Goal: Task Accomplishment & Management: Manage account settings

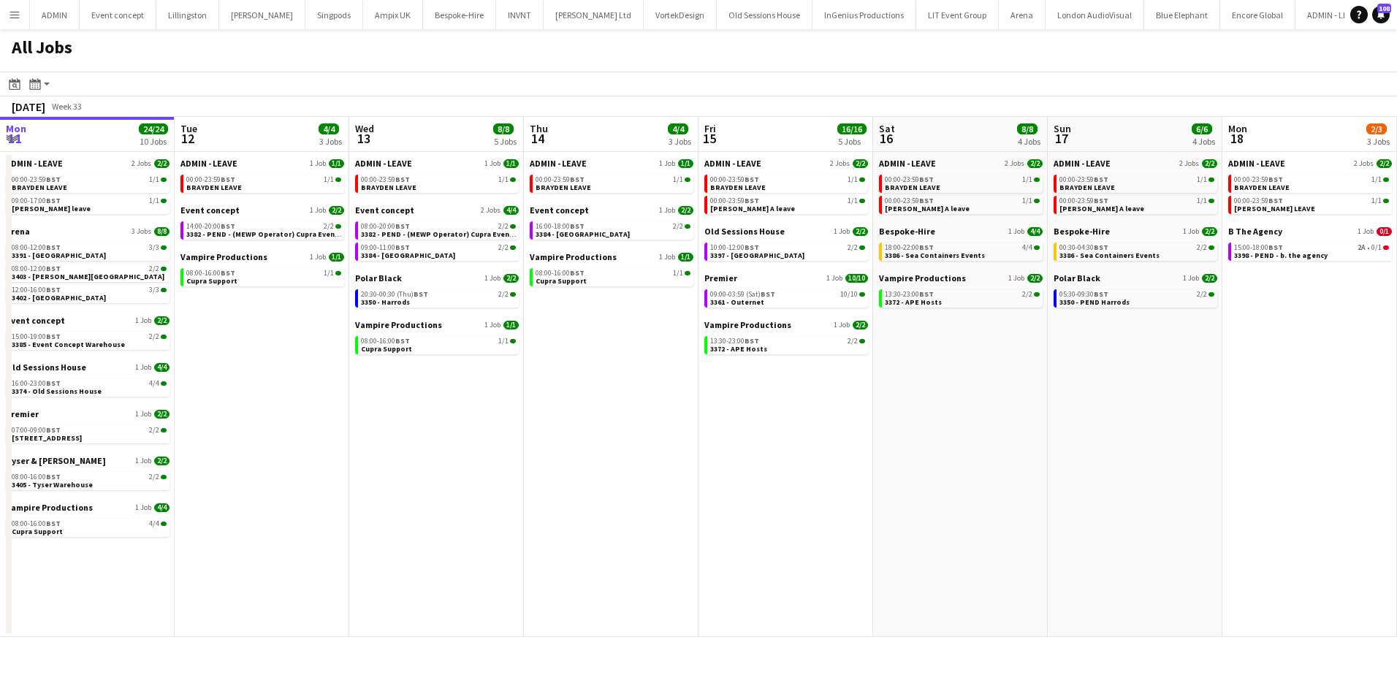
scroll to position [0, 317]
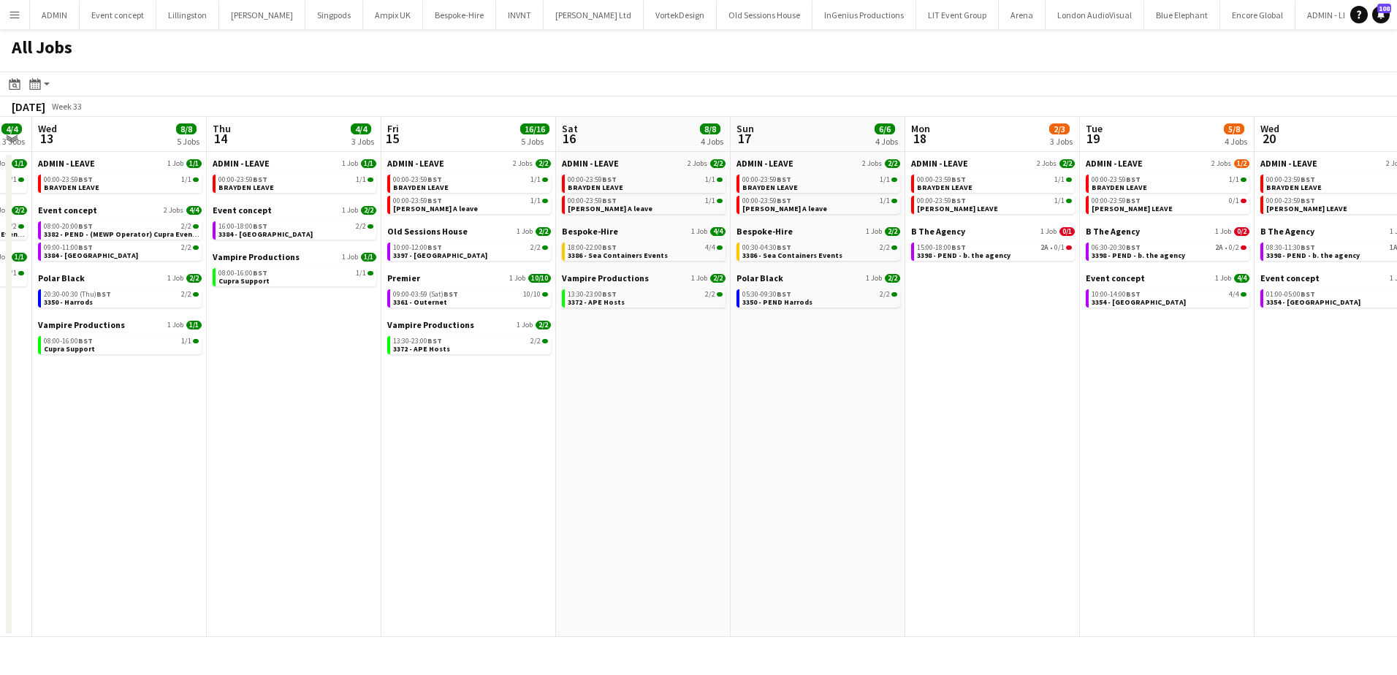
drag, startPoint x: 541, startPoint y: 415, endPoint x: 525, endPoint y: 410, distance: 16.9
click at [541, 415] on app-date-cell "ADMIN - LEAVE 2 Jobs 2/2 00:00-23:59 BST 1/1 BRAYDEN LEAVE 00:00-23:59 BST 1/1 …" at bounding box center [468, 394] width 175 height 485
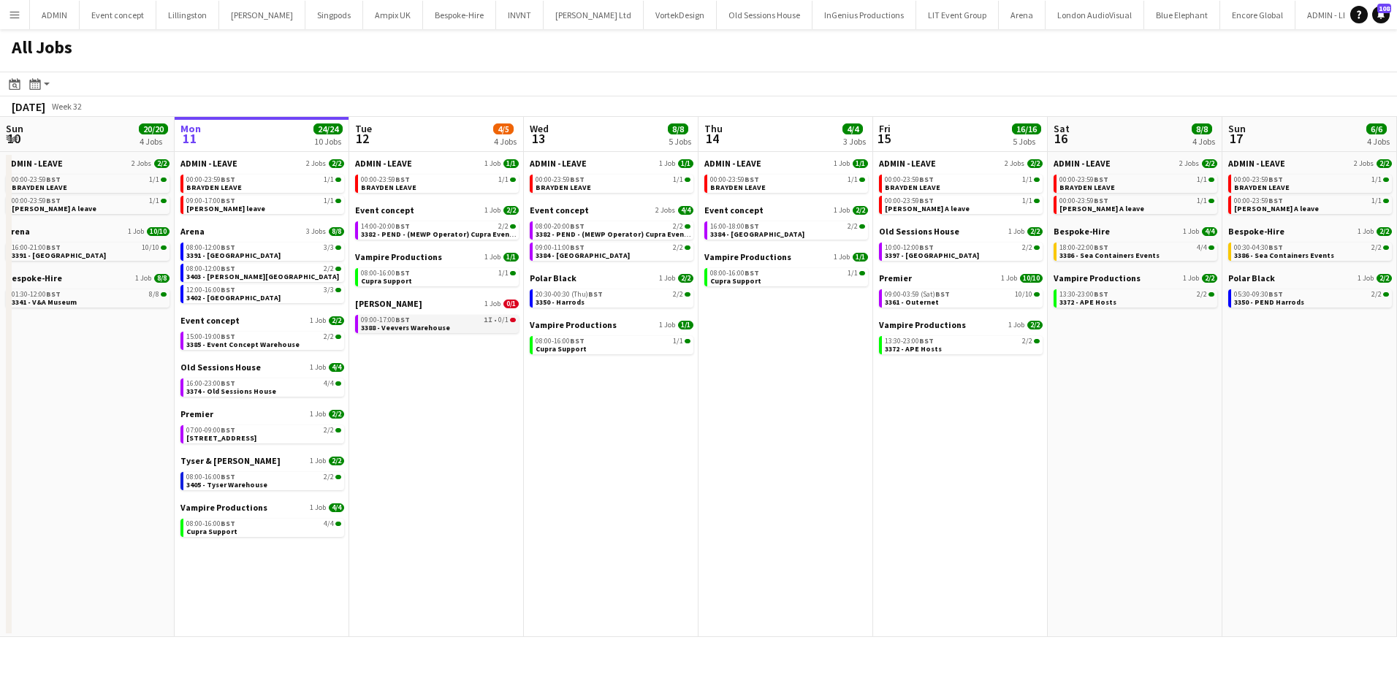
click at [463, 324] on link "09:00-17:00 BST 1I • 0/1 3388 - Veevers Warehouse" at bounding box center [438, 323] width 155 height 17
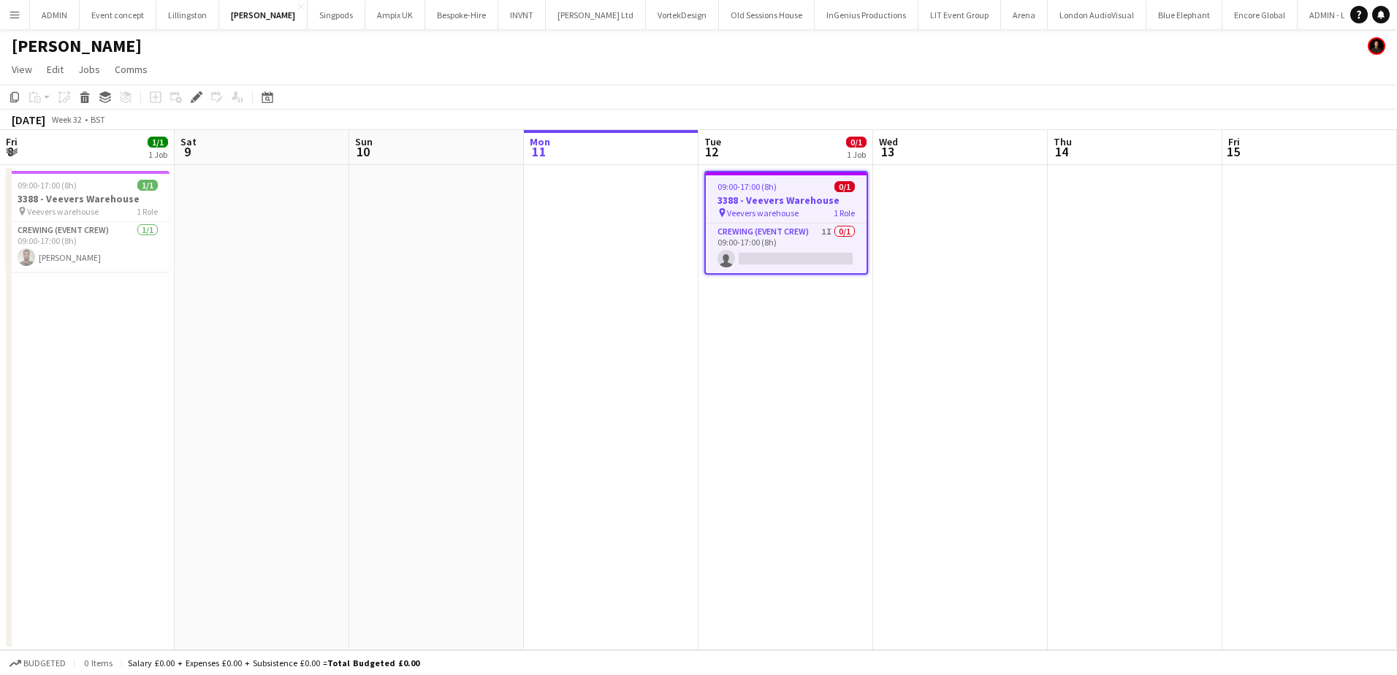
scroll to position [0, 503]
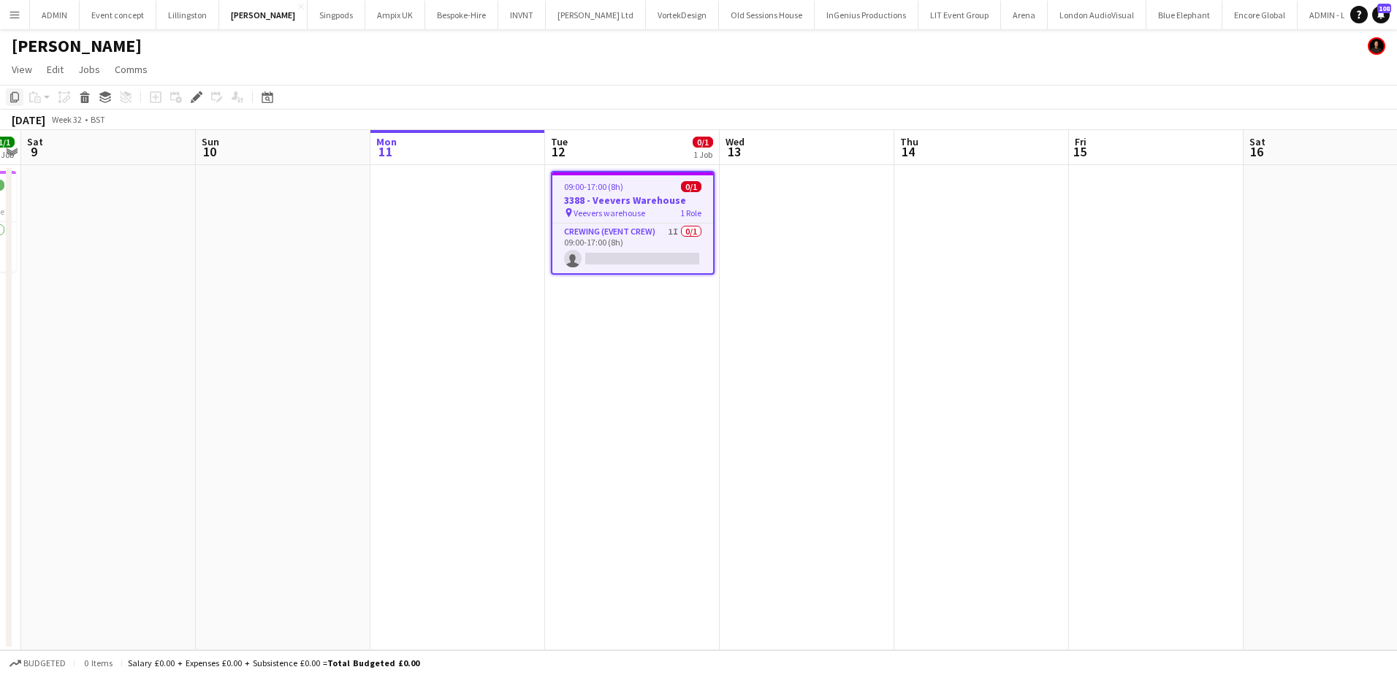
click at [17, 100] on icon at bounding box center [14, 97] width 9 height 10
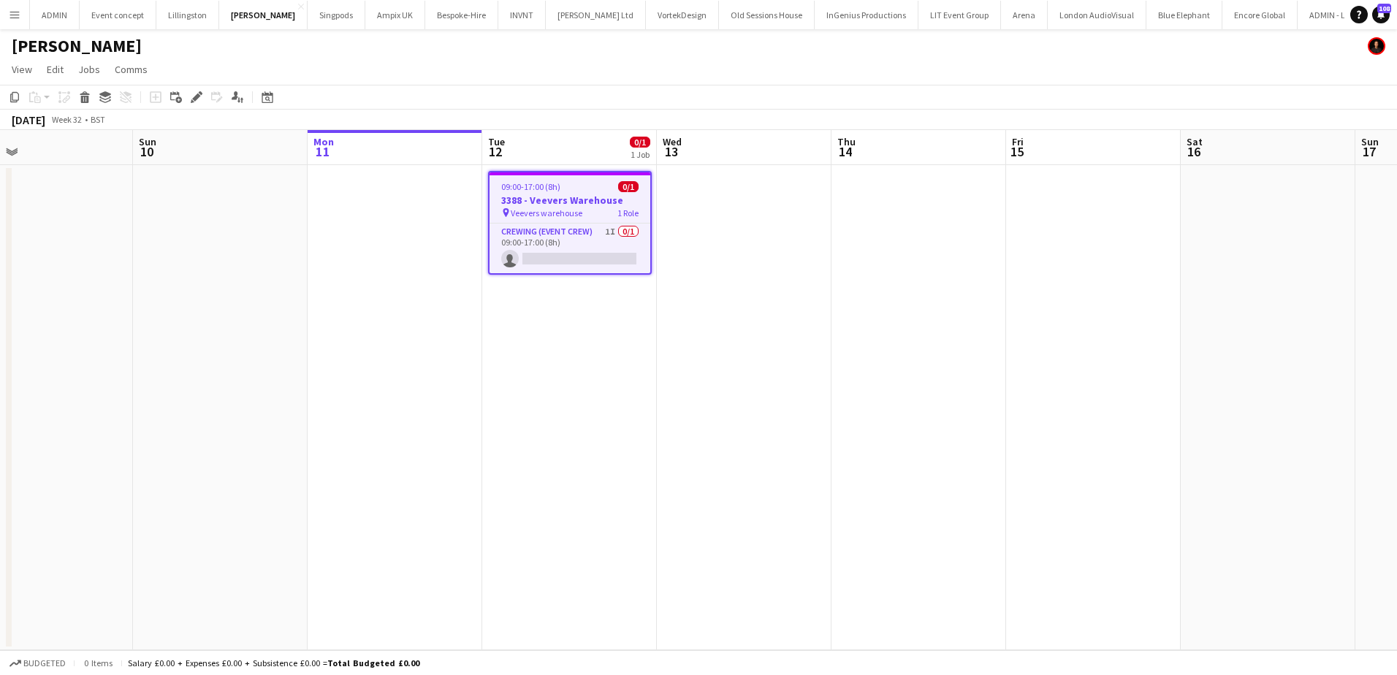
drag, startPoint x: 822, startPoint y: 186, endPoint x: 759, endPoint y: 186, distance: 62.8
click at [759, 186] on app-calendar-viewport "Wed 6 1/1 1 Job Thu 7 1/1 1 Job Fri 8 1/1 1 Job Sat 9 Sun 10 Mon 11 Tue 12 0/1 …" at bounding box center [698, 390] width 1397 height 520
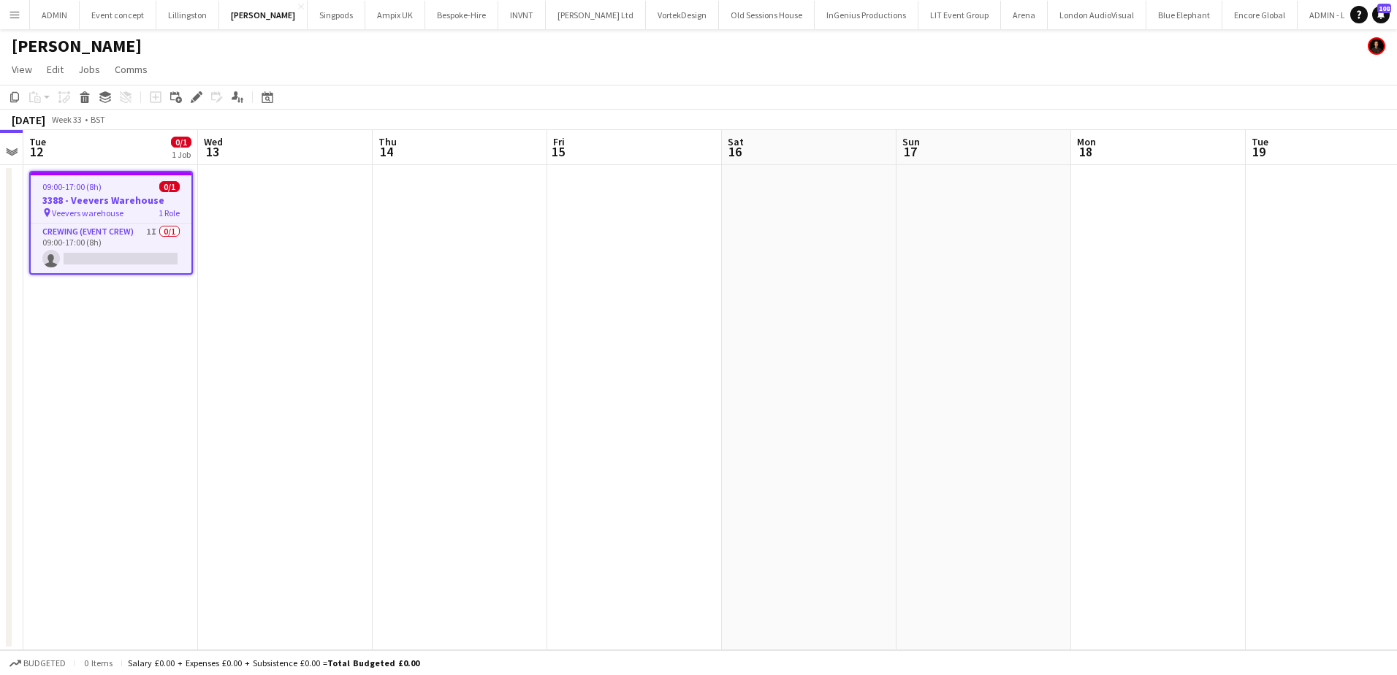
drag, startPoint x: 782, startPoint y: 249, endPoint x: 366, endPoint y: 253, distance: 416.4
click at [366, 253] on app-calendar-viewport "Sat 9 Sun 10 Mon 11 Tue 12 0/1 1 Job Wed 13 Thu 14 Fri 15 Sat 16 Sun 17 Mon 18 …" at bounding box center [698, 390] width 1397 height 520
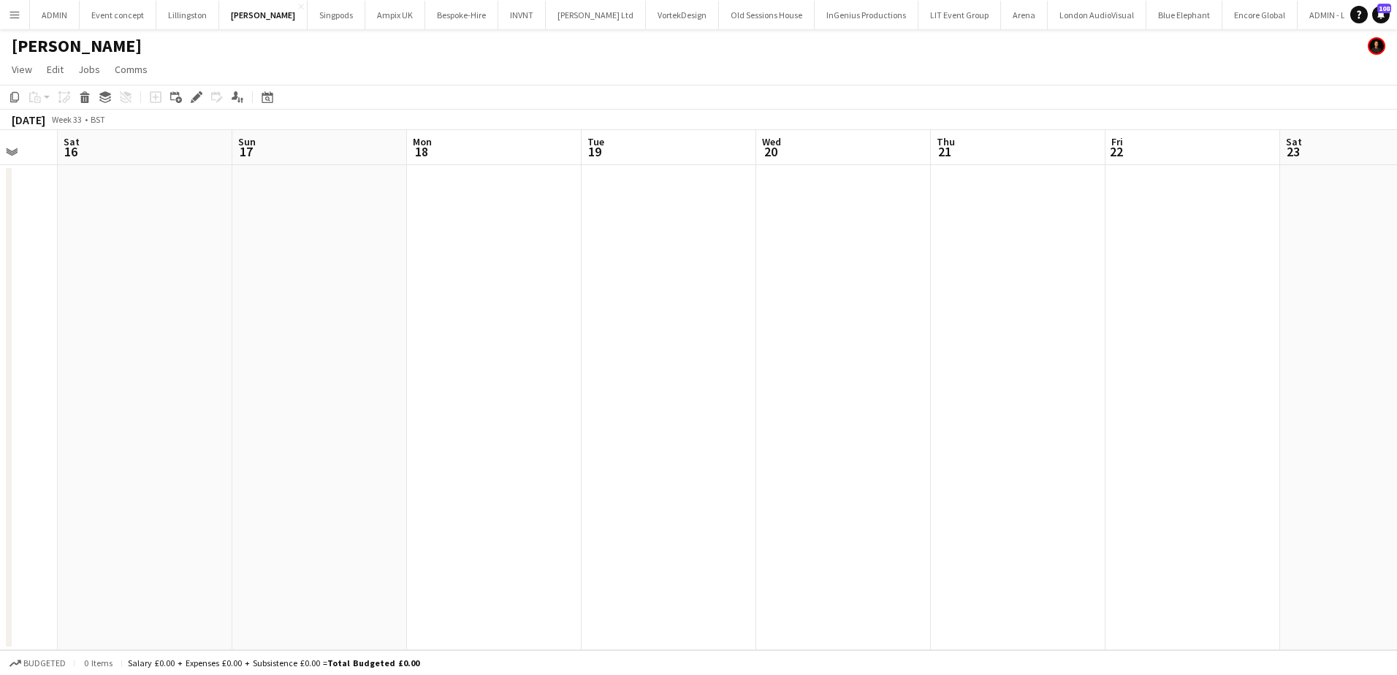
drag, startPoint x: 508, startPoint y: 286, endPoint x: 491, endPoint y: 289, distance: 17.8
click at [401, 285] on app-calendar-viewport "Wed 13 Thu 14 Fri 15 Sat 16 Sun 17 Mon 18 Tue 19 Wed 20 Thu 21 Fri 22 Sat 23 Su…" at bounding box center [698, 390] width 1397 height 520
drag, startPoint x: 1018, startPoint y: 320, endPoint x: 541, endPoint y: 297, distance: 477.6
click at [541, 297] on app-calendar-viewport "Sat 16 Sun 17 Mon 18 Tue 19 Wed 20 Thu 21 Fri 22 Sat 23 Sun 24 Mon 25 Tue 26 We…" at bounding box center [698, 390] width 1397 height 520
drag, startPoint x: 935, startPoint y: 252, endPoint x: 898, endPoint y: 238, distance: 39.8
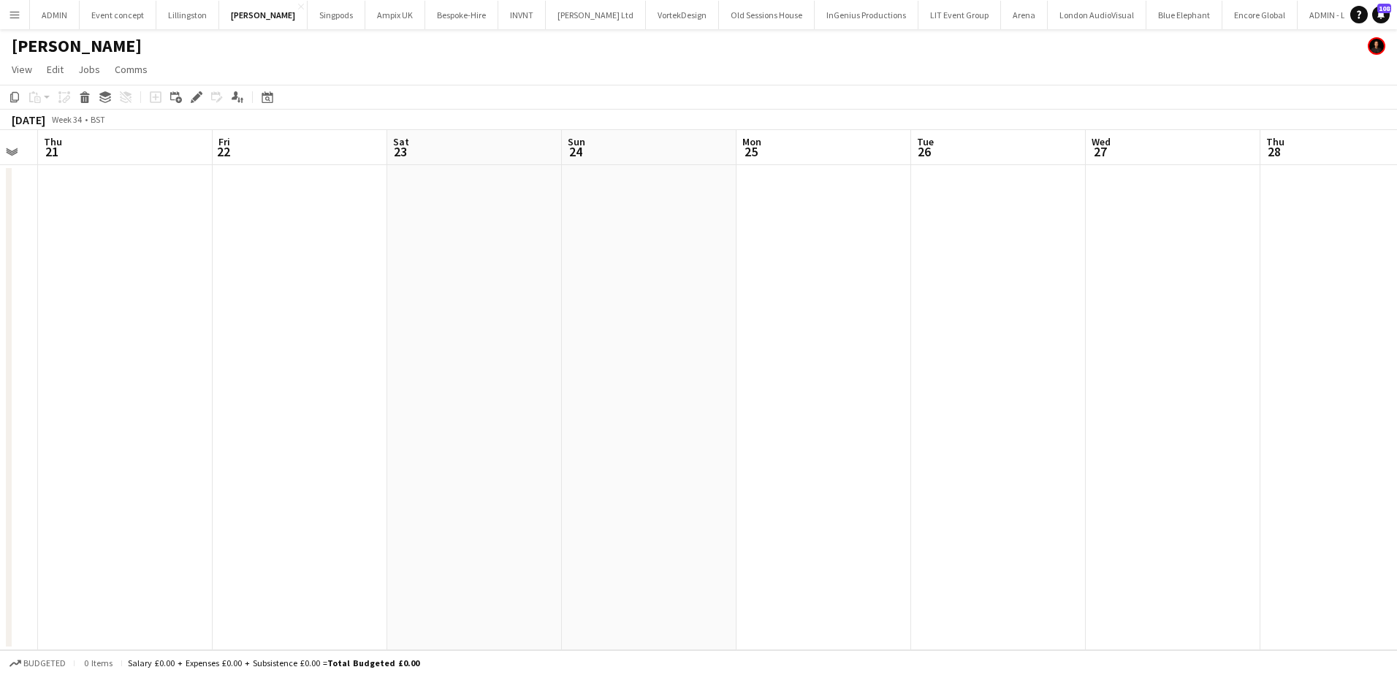
click at [658, 253] on app-calendar-viewport "Mon 18 Tue 19 Wed 20 Thu 21 Fri 22 Sat 23 Sun 24 Mon 25 Tue 26 Wed 27 Thu 28 Fr…" at bounding box center [698, 390] width 1397 height 520
drag, startPoint x: 1056, startPoint y: 235, endPoint x: 919, endPoint y: 237, distance: 137.4
click at [915, 237] on app-calendar-viewport "Mon 18 Tue 19 Wed 20 Thu 21 Fri 22 Sat 23 Sun 24 Mon 25 Tue 26 Wed 27 Thu 28 Fr…" at bounding box center [698, 390] width 1397 height 520
click at [1238, 224] on app-date-cell at bounding box center [1206, 407] width 175 height 485
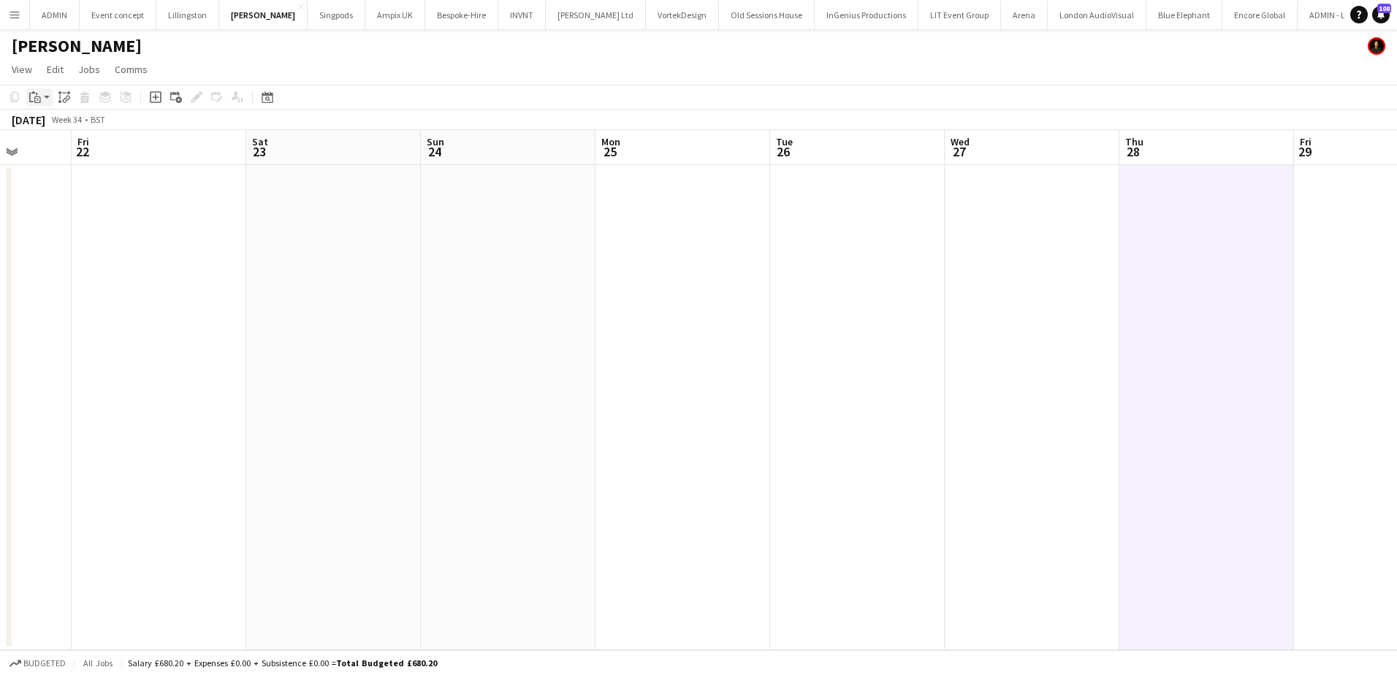
click at [39, 99] on icon "Paste" at bounding box center [35, 97] width 12 height 12
click at [40, 126] on link "Paste Ctrl+V" at bounding box center [107, 124] width 137 height 13
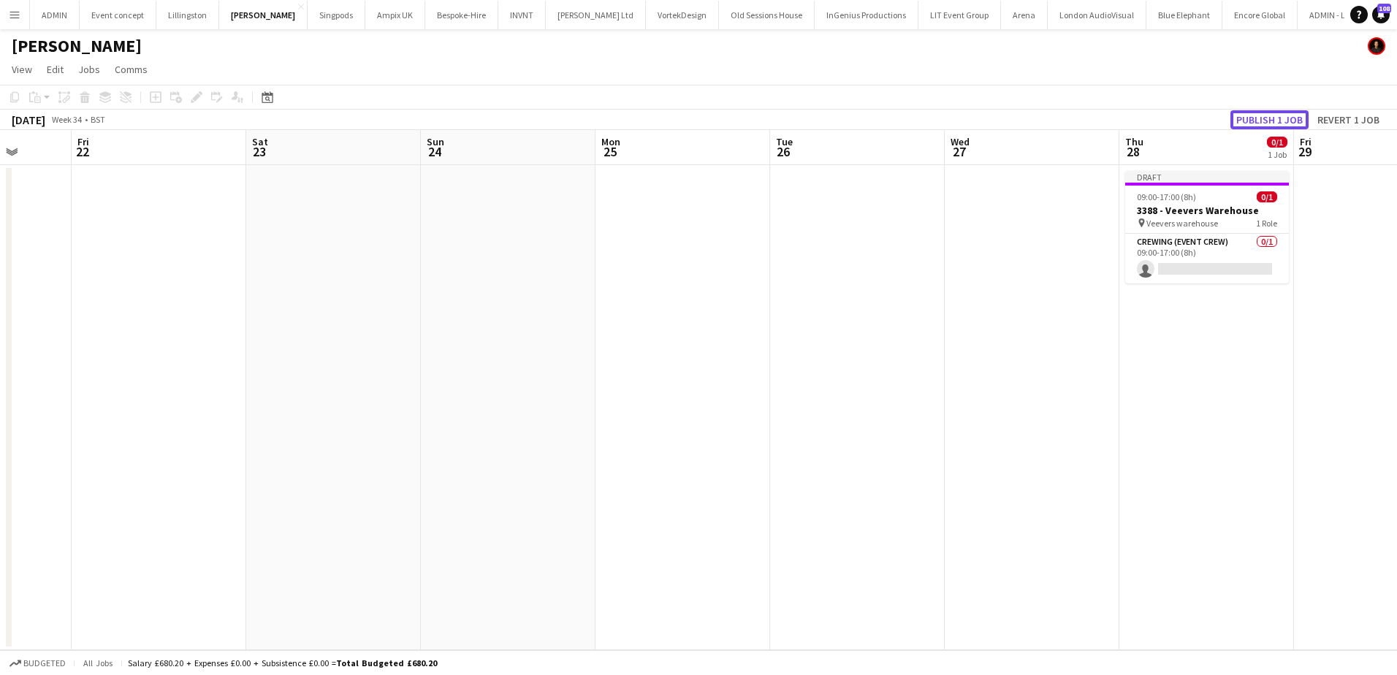
drag, startPoint x: 1251, startPoint y: 126, endPoint x: 1205, endPoint y: 141, distance: 47.6
click at [1251, 126] on button "Publish 1 job" at bounding box center [1269, 119] width 78 height 19
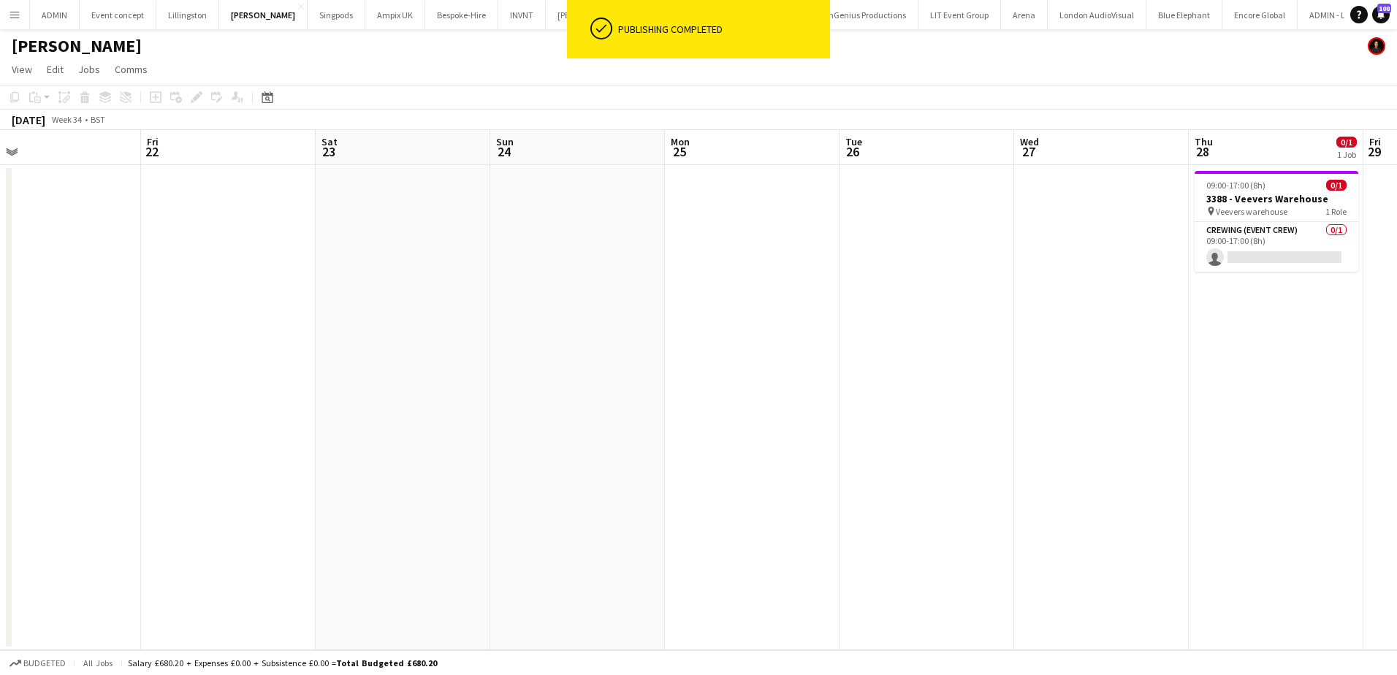
drag, startPoint x: 744, startPoint y: 349, endPoint x: 1183, endPoint y: 329, distance: 440.2
click at [1177, 332] on app-calendar-viewport "Tue 19 Wed 20 Thu 21 Fri 22 Sat 23 Sun 24 Mon 25 Tue 26 Wed 27 Thu 28 0/1 1 Job…" at bounding box center [698, 390] width 1397 height 520
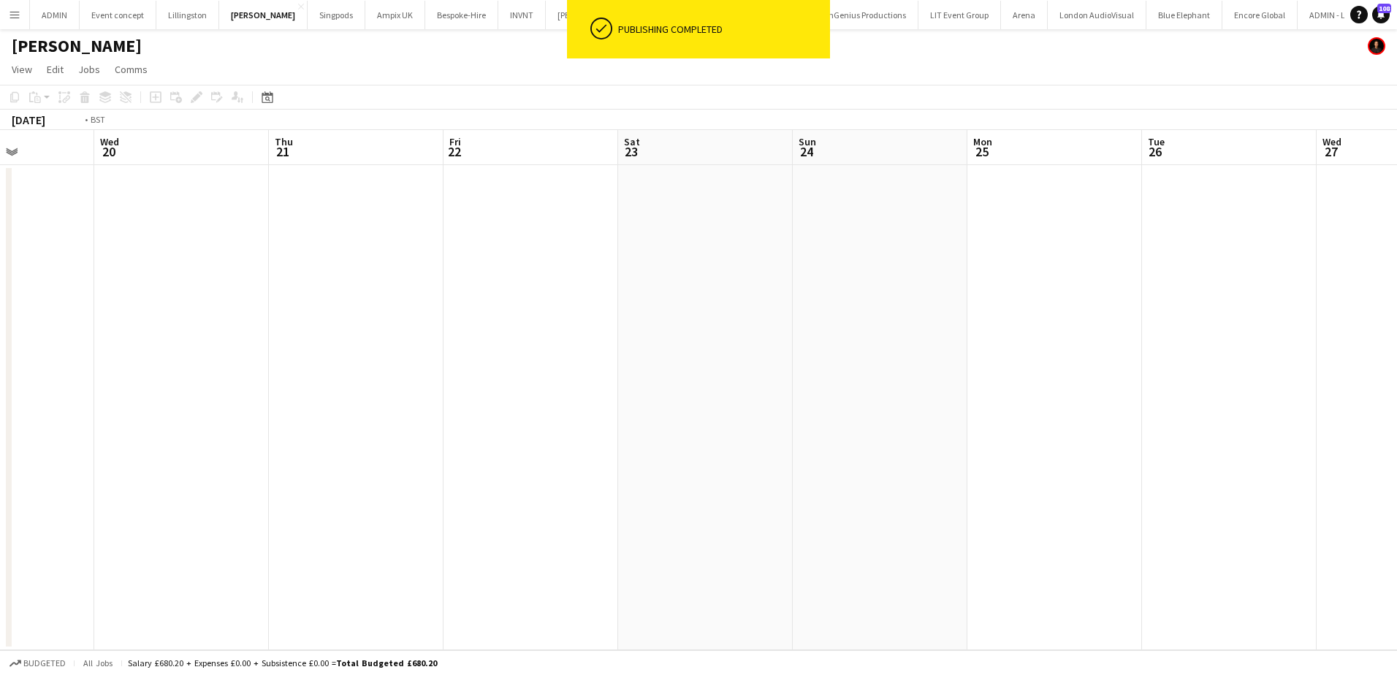
drag, startPoint x: 472, startPoint y: 327, endPoint x: 1033, endPoint y: 268, distance: 564.2
click at [1033, 268] on app-calendar-viewport "Sun 17 Mon 18 Tue 19 Wed 20 Thu 21 Fri 22 Sat 23 Sun 24 Mon 25 Tue 26 Wed 27 Th…" at bounding box center [698, 390] width 1397 height 520
drag, startPoint x: 555, startPoint y: 297, endPoint x: 1109, endPoint y: 288, distance: 553.8
click at [1104, 288] on app-calendar-viewport "Wed 13 Thu 14 Fri 15 Sat 16 Sun 17 Mon 18 Tue 19 Wed 20 Thu 21 Fri 22 Sat 23 Su…" at bounding box center [698, 390] width 1397 height 520
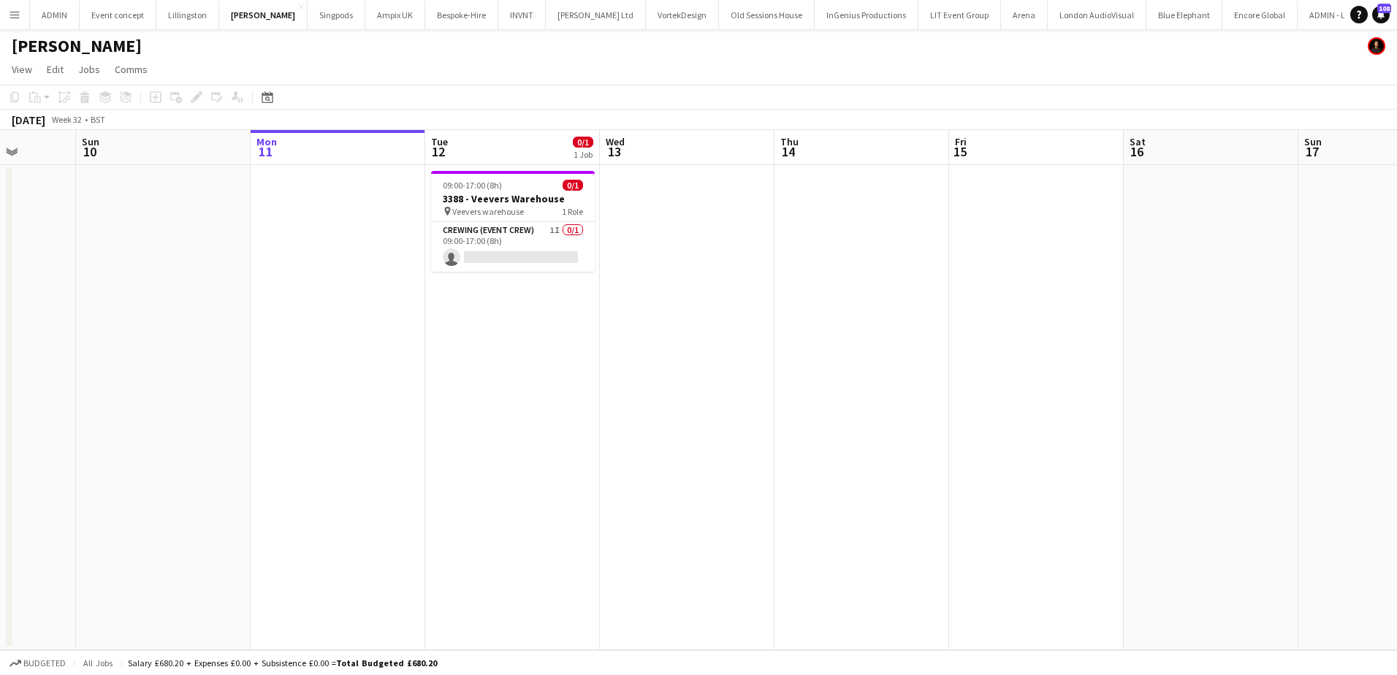
scroll to position [0, 339]
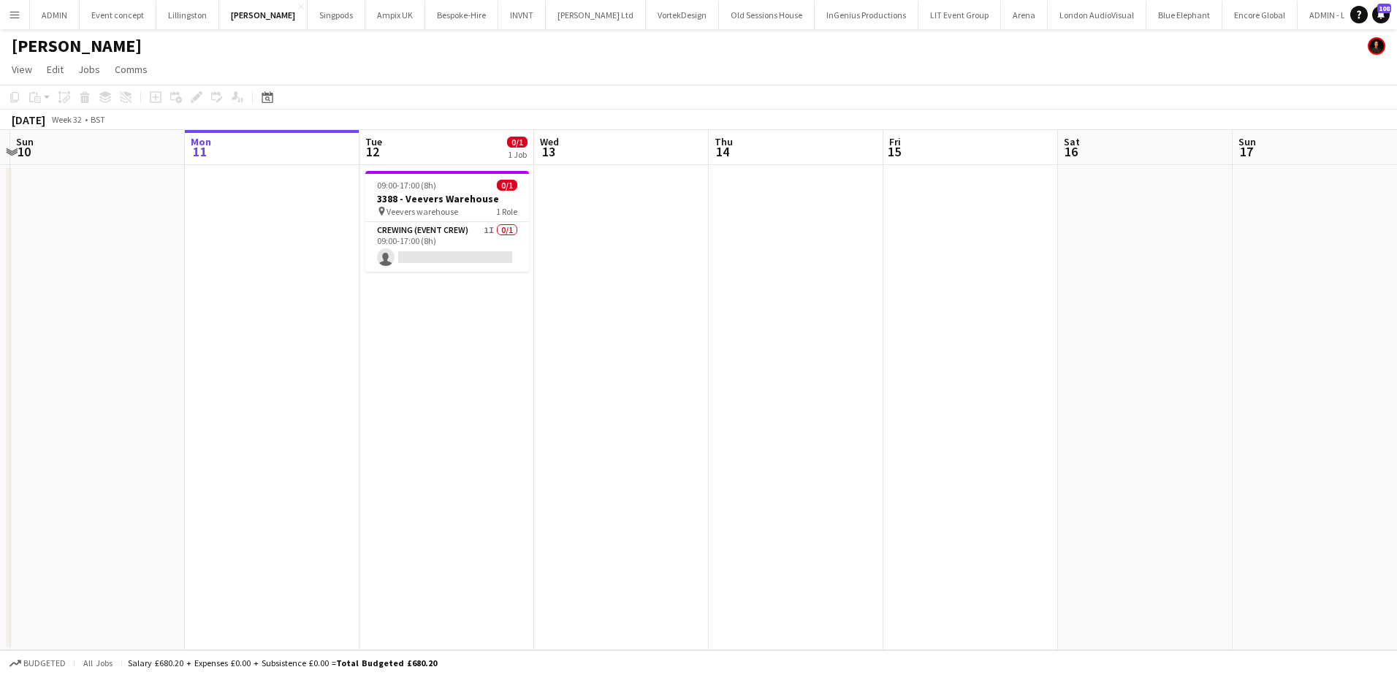
drag, startPoint x: 623, startPoint y: 391, endPoint x: 774, endPoint y: 378, distance: 151.0
click at [774, 380] on app-calendar-viewport "Fri 8 1/1 1 Job Sat 9 Sun 10 Mon 11 Tue 12 0/1 1 Job Wed 13 Thu 14 Fri 15 Sat 1…" at bounding box center [698, 390] width 1397 height 520
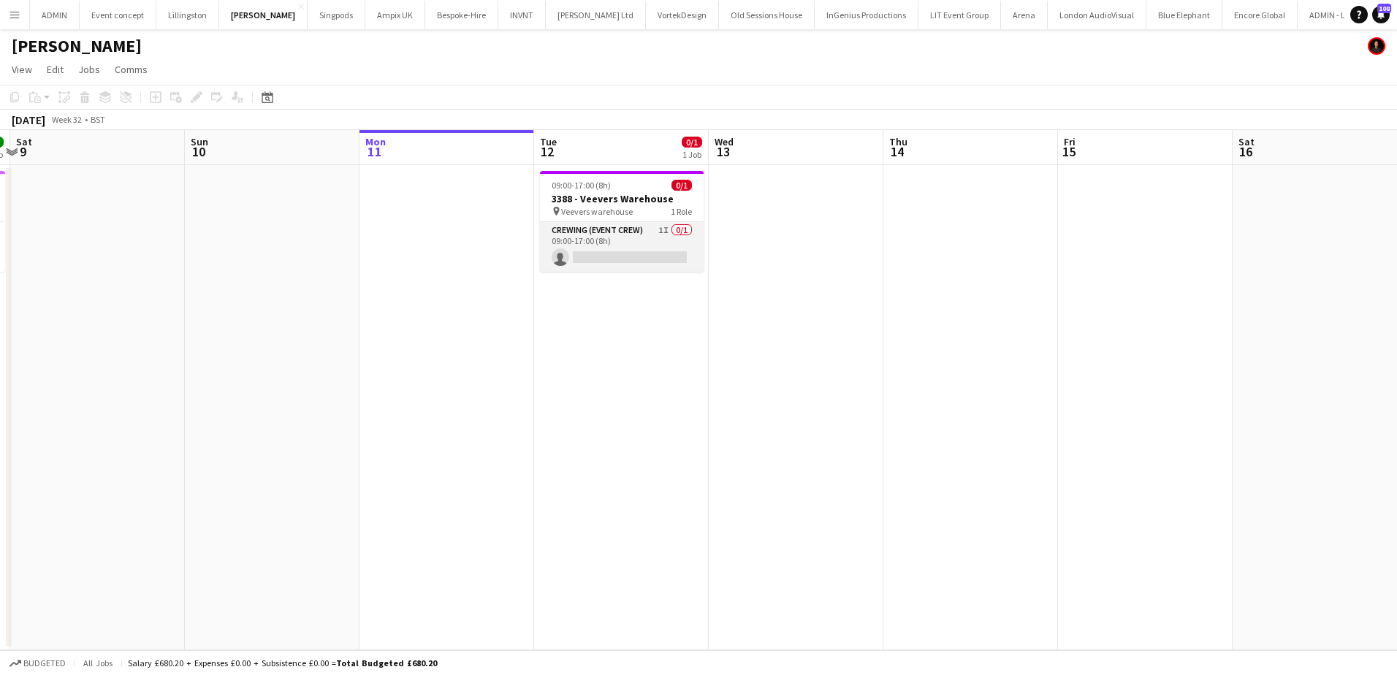
click at [627, 251] on app-card-role "Crewing (Event Crew) 1I 0/1 09:00-17:00 (8h) single-neutral-actions" at bounding box center [622, 247] width 164 height 50
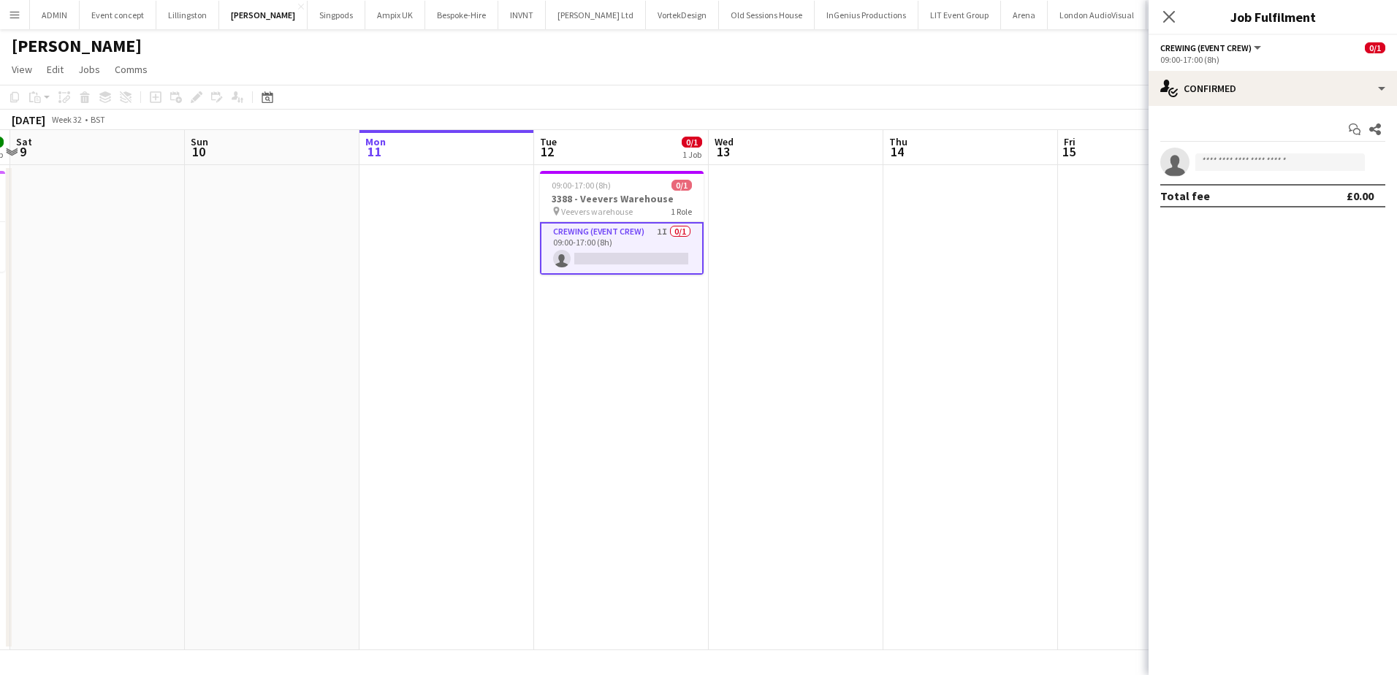
click at [1267, 114] on div "Start chat Share single-neutral-actions Total fee £0.00" at bounding box center [1272, 162] width 248 height 113
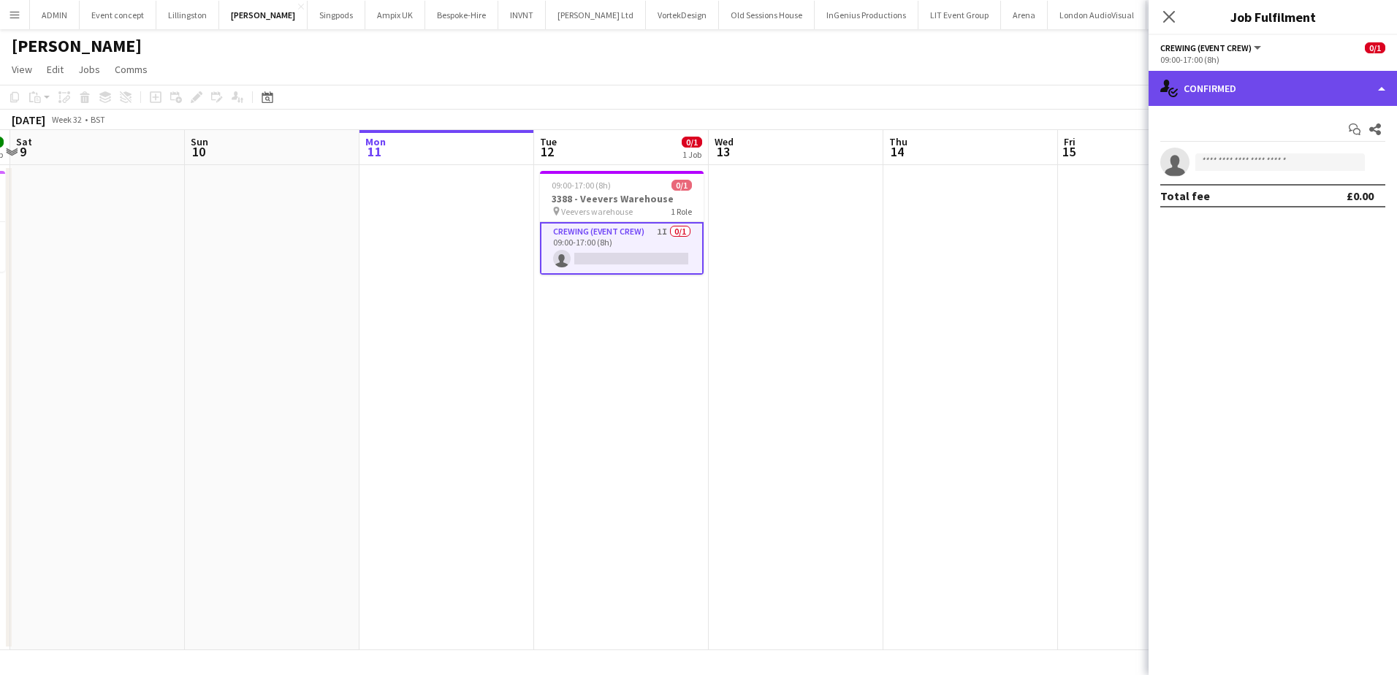
click at [1270, 100] on div "single-neutral-actions-check-2 Confirmed" at bounding box center [1272, 88] width 248 height 35
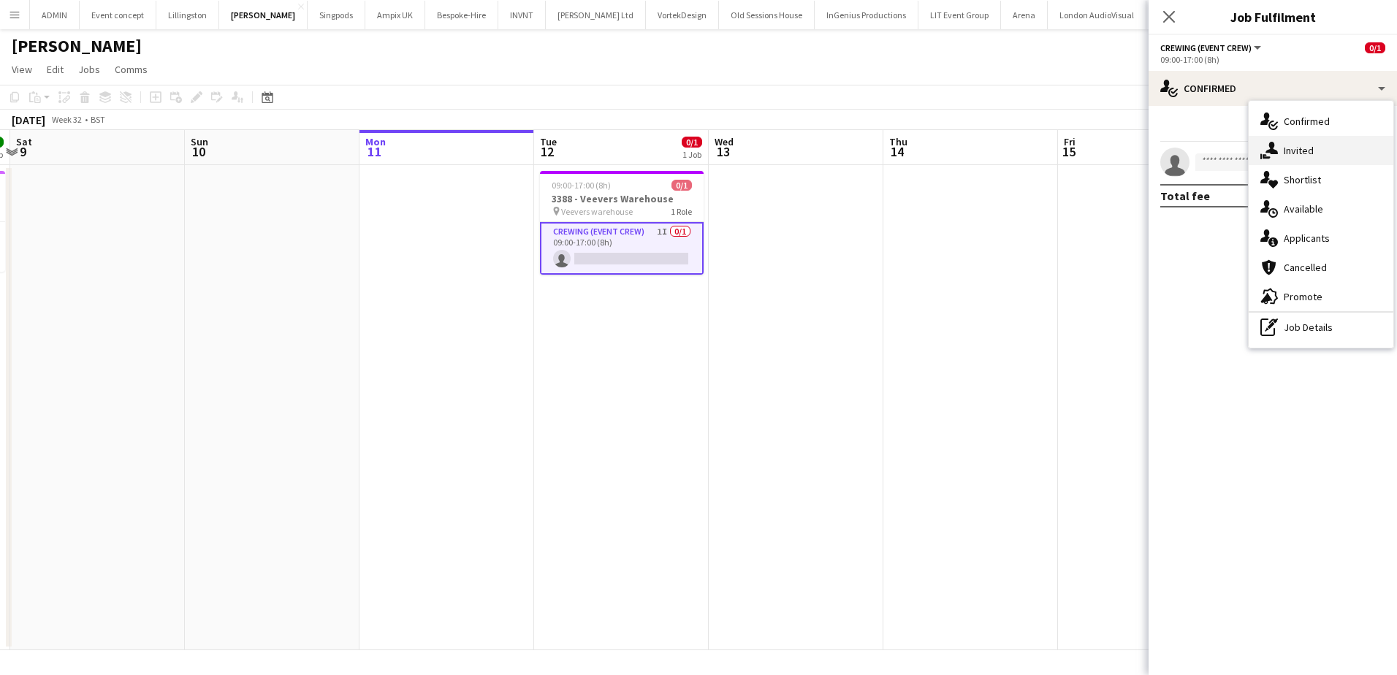
click at [1283, 138] on div "single-neutral-actions-share-1 Invited" at bounding box center [1320, 150] width 145 height 29
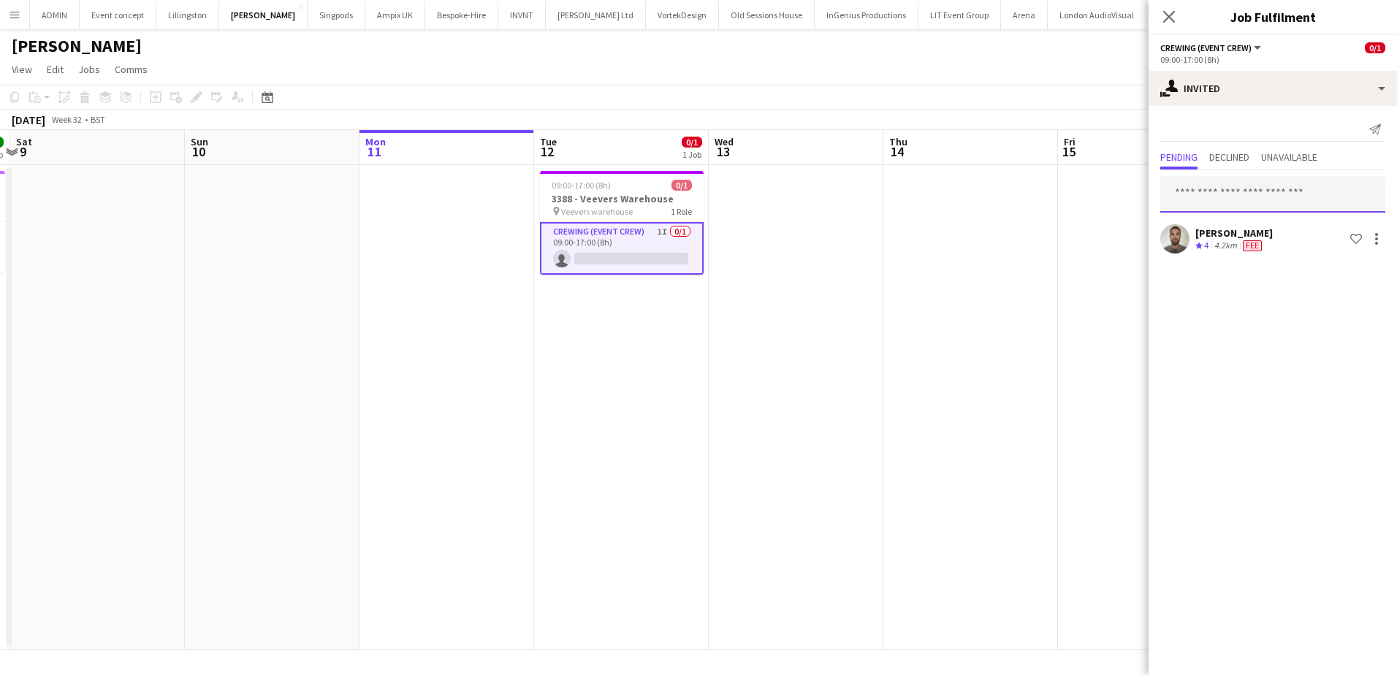
click at [1223, 178] on input "text" at bounding box center [1272, 194] width 225 height 37
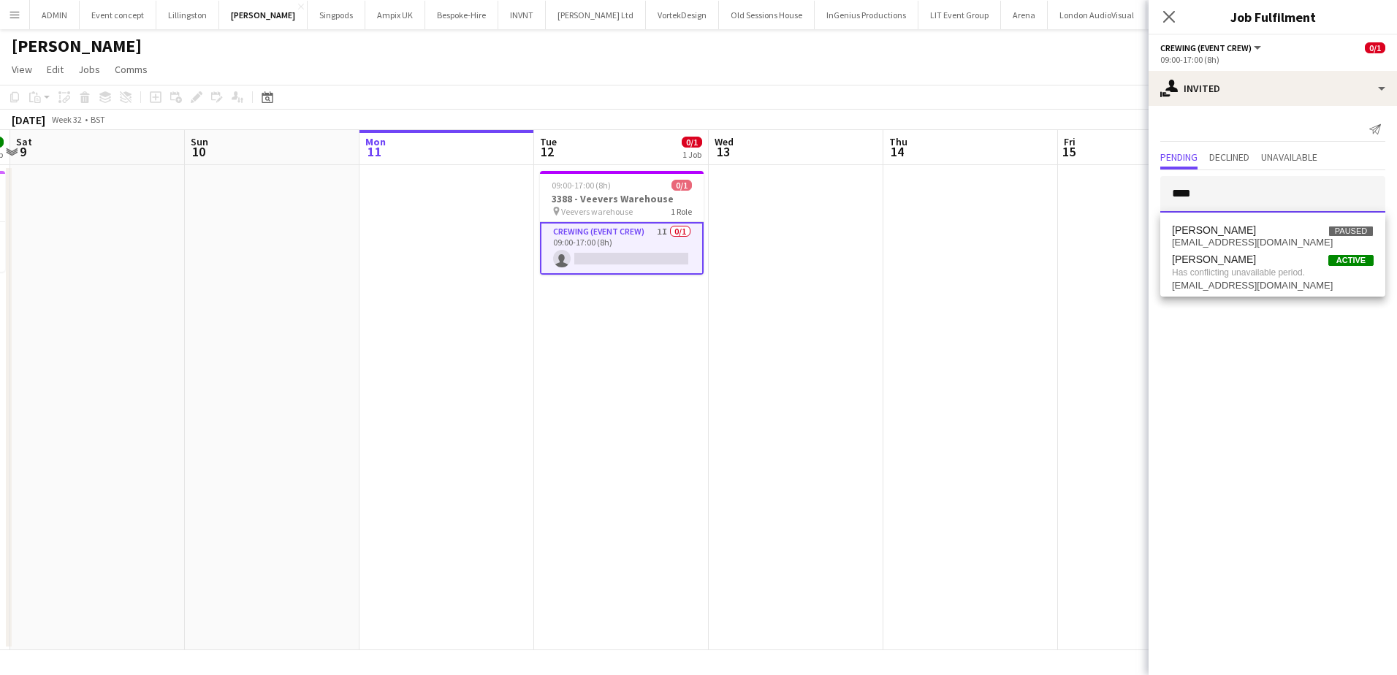
drag, startPoint x: 1227, startPoint y: 195, endPoint x: 1151, endPoint y: 199, distance: 76.1
click at [1151, 199] on form "****" at bounding box center [1272, 194] width 248 height 37
type input "****"
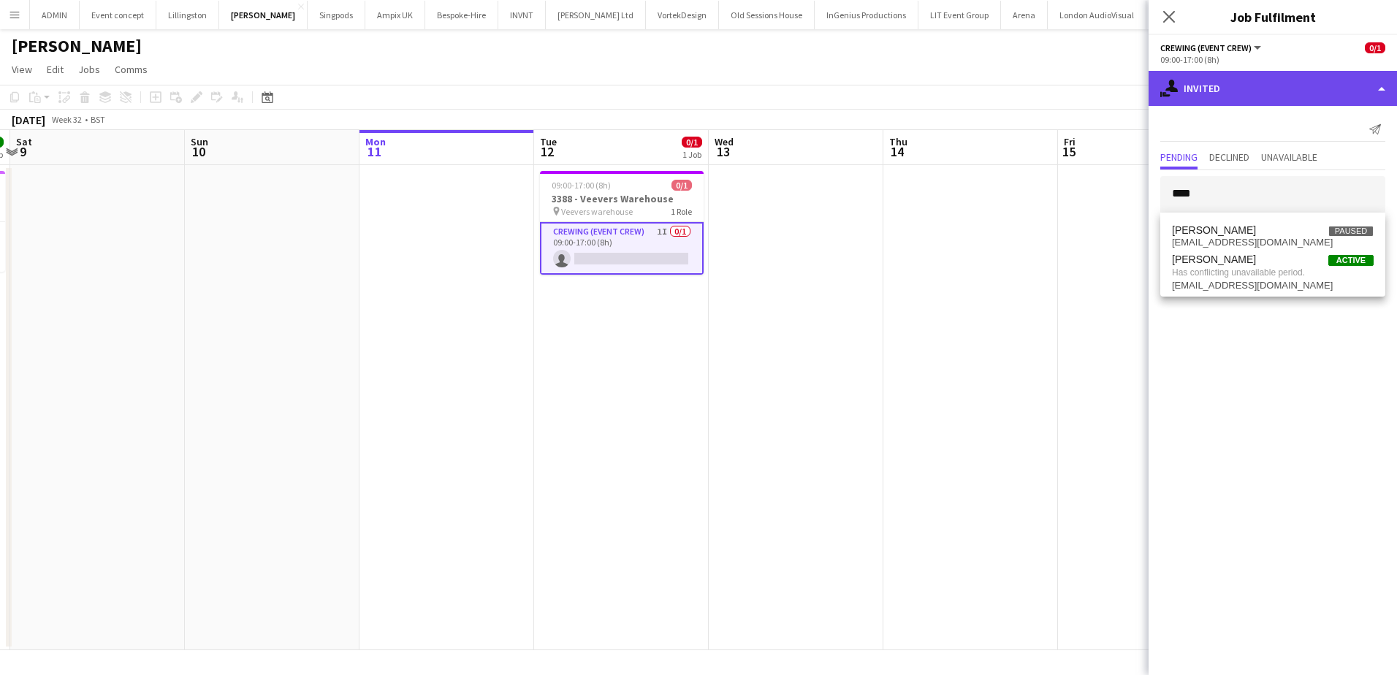
click at [1299, 96] on div "single-neutral-actions-share-1 Invited" at bounding box center [1272, 88] width 248 height 35
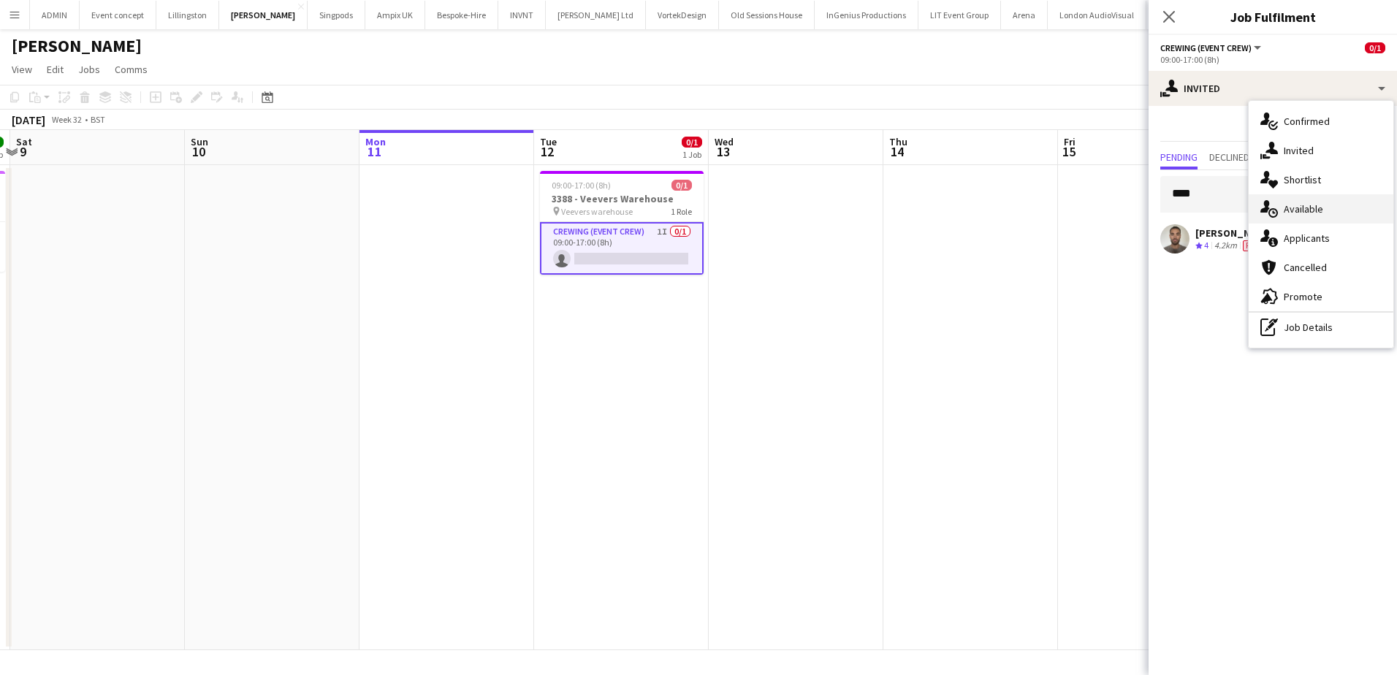
click at [1326, 205] on div "single-neutral-actions-upload Available" at bounding box center [1320, 208] width 145 height 29
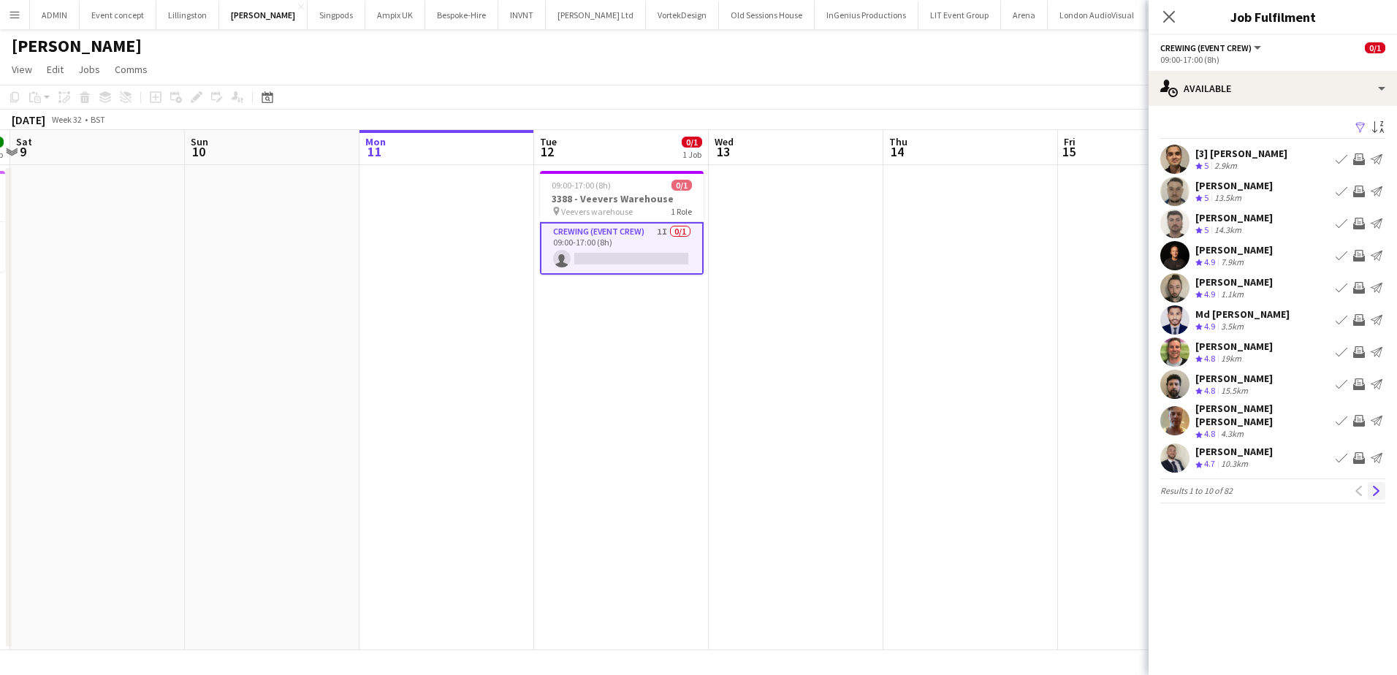
click at [1381, 486] on app-icon "Next" at bounding box center [1376, 491] width 10 height 10
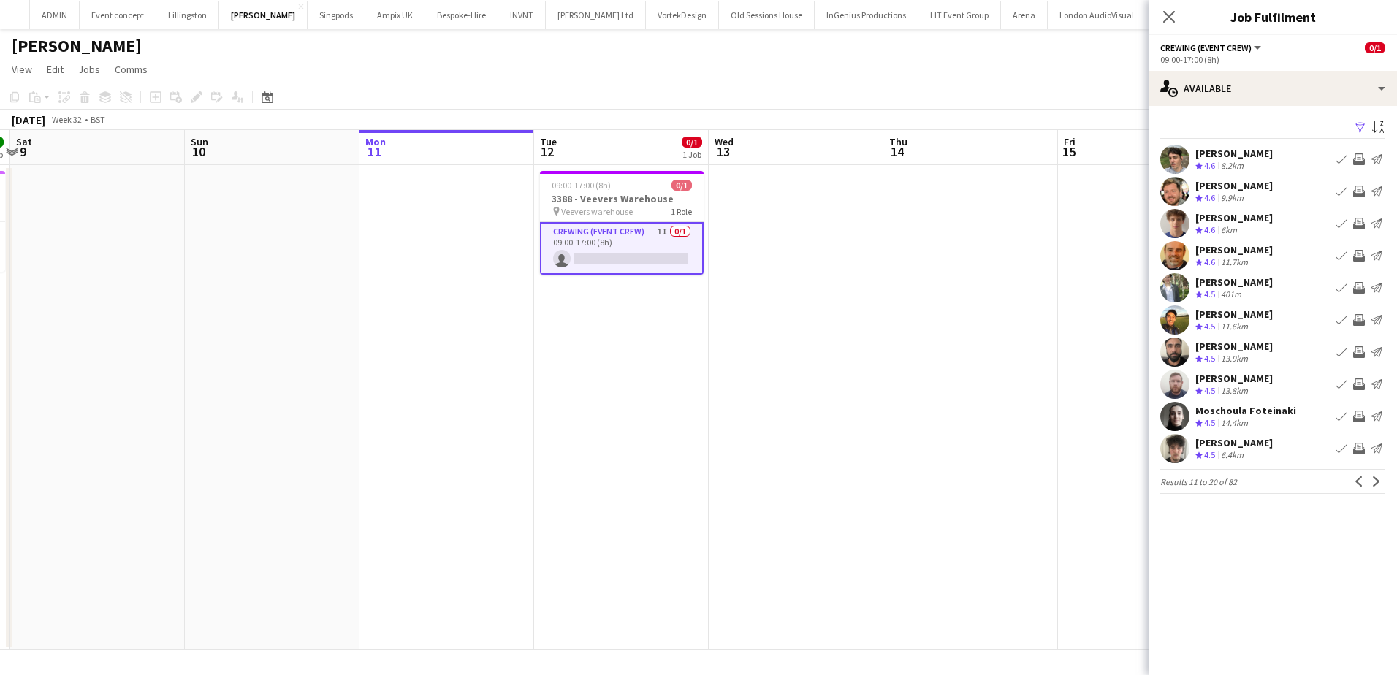
click at [1381, 484] on app-icon "Next" at bounding box center [1376, 481] width 10 height 10
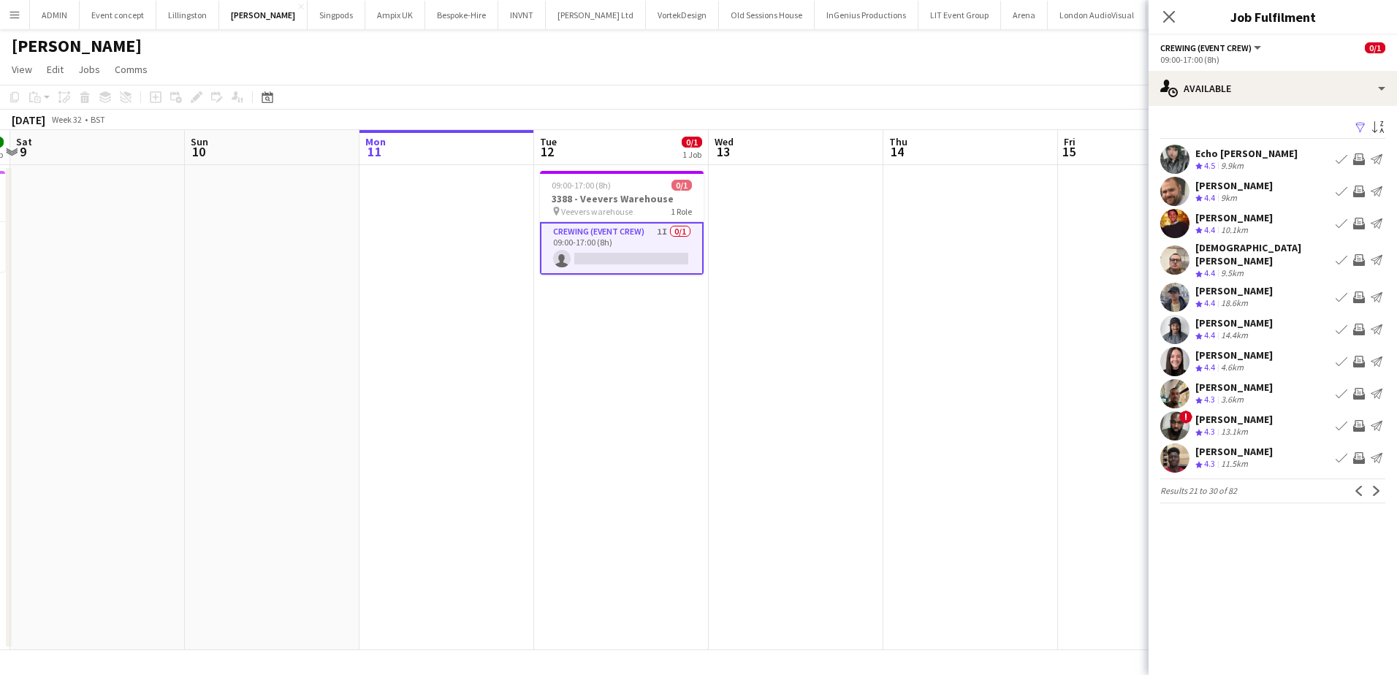
click at [1360, 191] on app-icon "Invite crew" at bounding box center [1359, 192] width 12 height 12
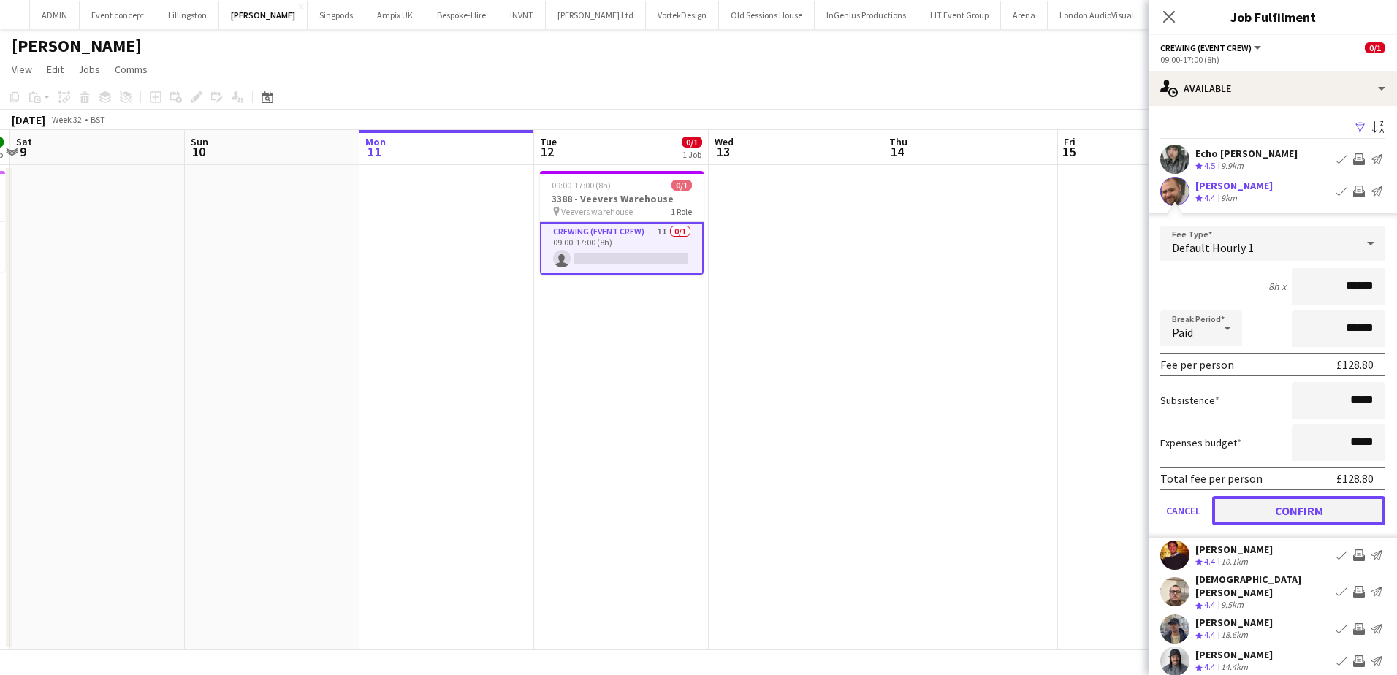
click at [1322, 508] on button "Confirm" at bounding box center [1298, 510] width 173 height 29
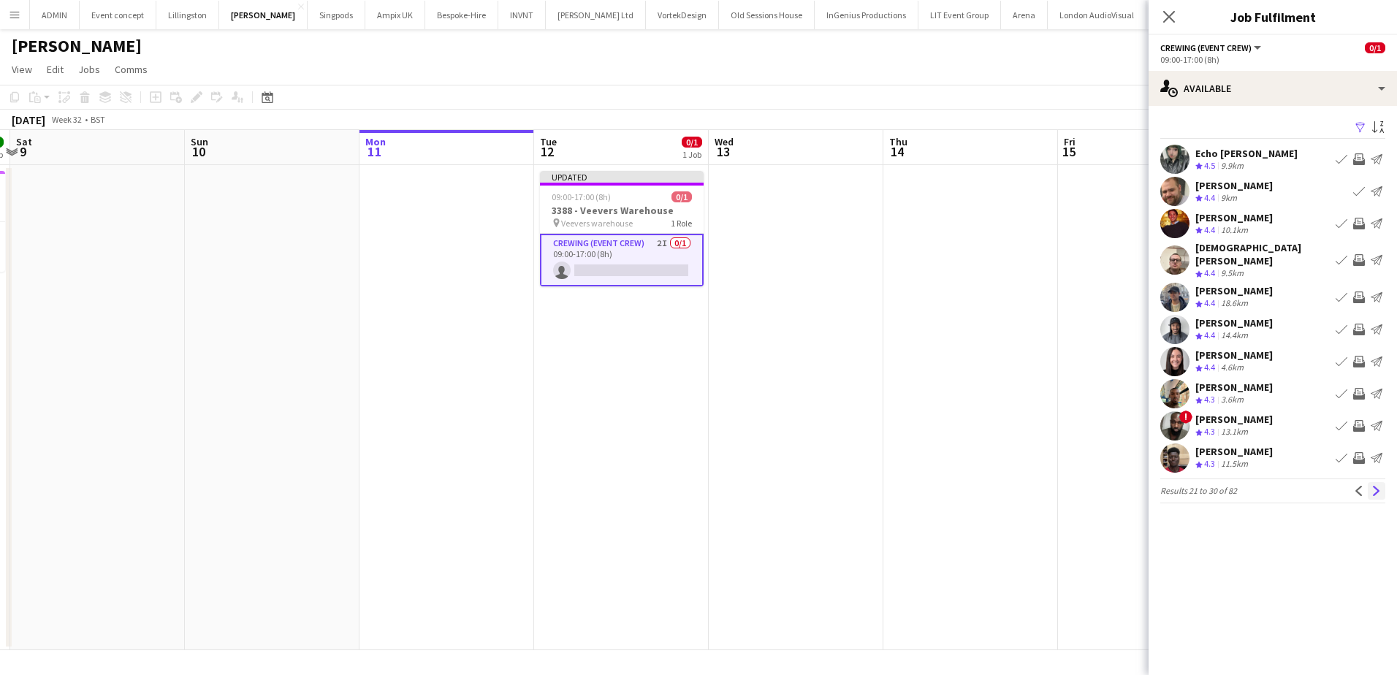
click at [1376, 486] on app-icon "Next" at bounding box center [1376, 491] width 10 height 10
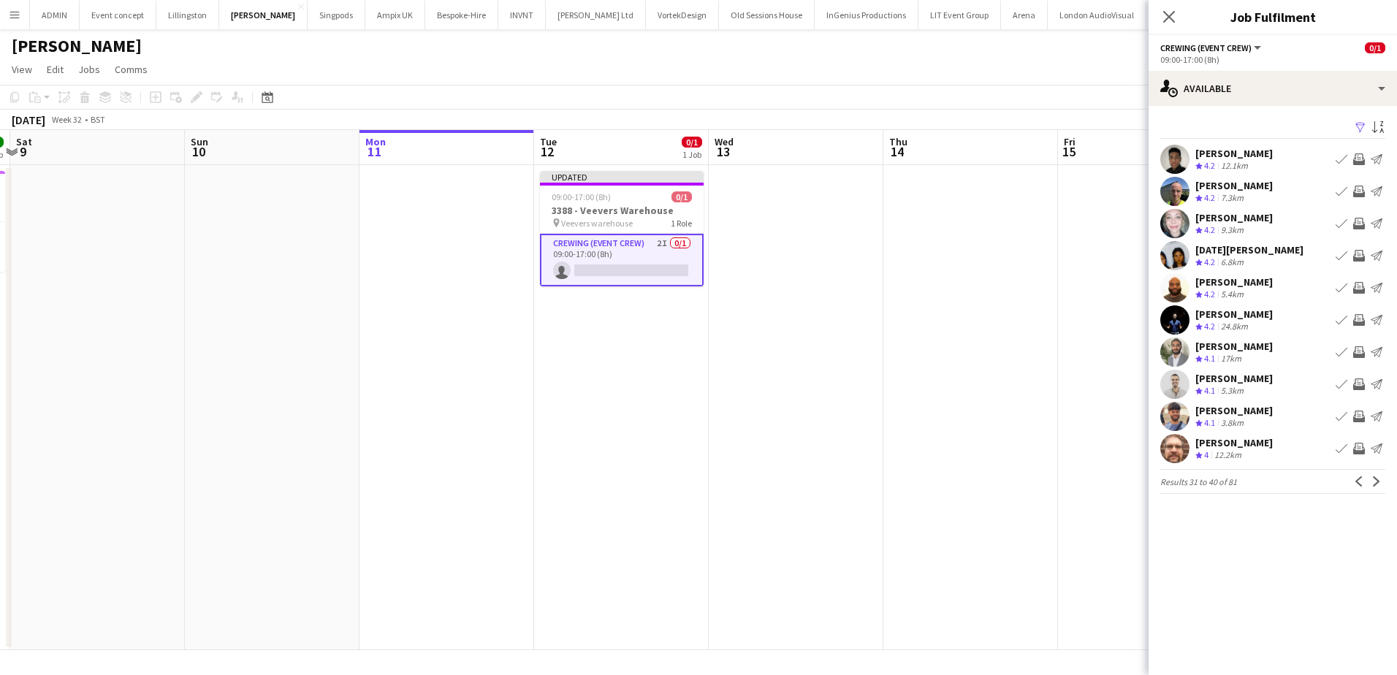
click at [1357, 446] on app-icon "Invite crew" at bounding box center [1359, 449] width 12 height 12
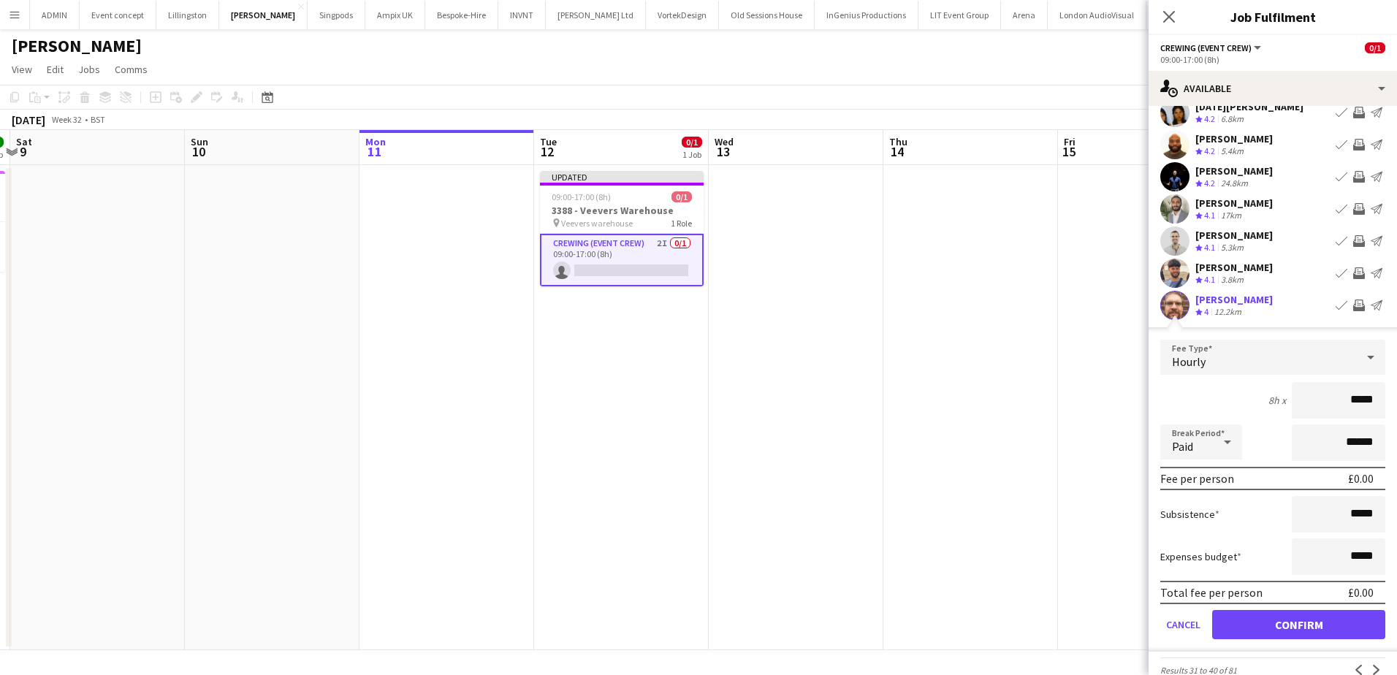
scroll to position [146, 0]
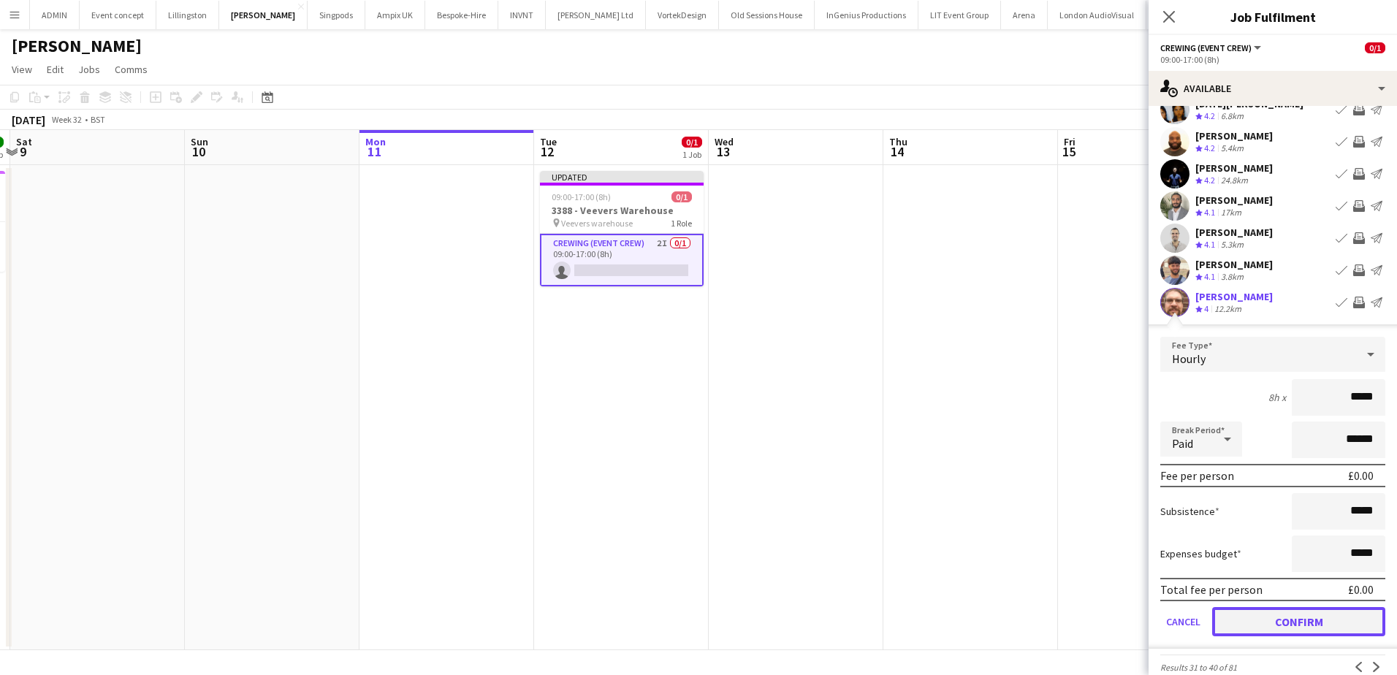
click at [1297, 628] on button "Confirm" at bounding box center [1298, 621] width 173 height 29
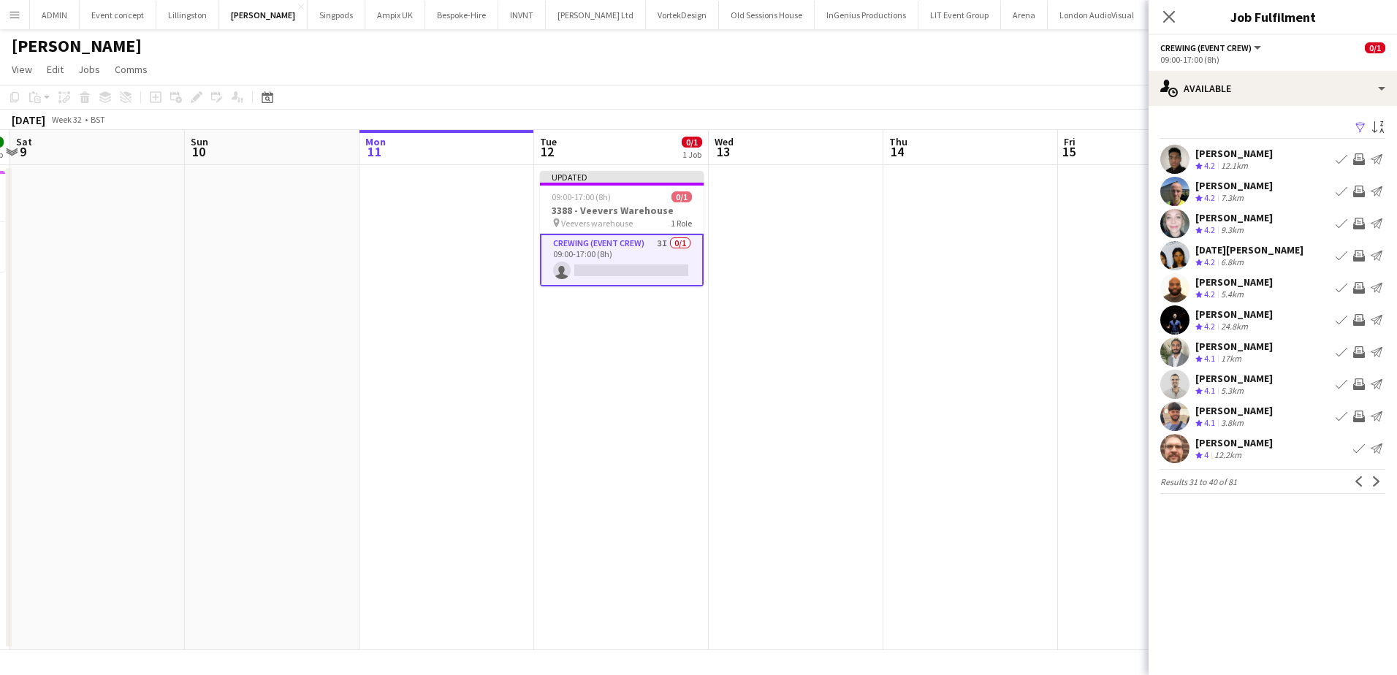
click at [1023, 411] on app-date-cell at bounding box center [970, 407] width 175 height 485
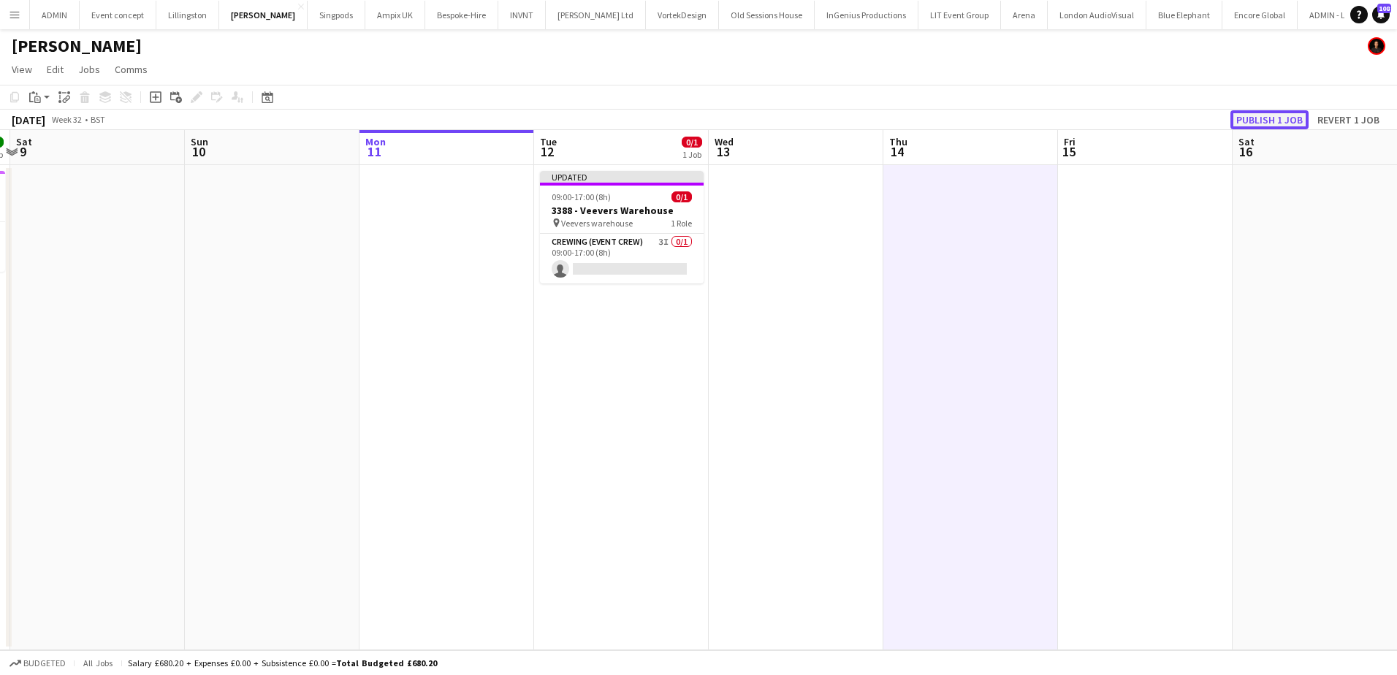
click at [1289, 110] on button "Publish 1 job" at bounding box center [1269, 119] width 78 height 19
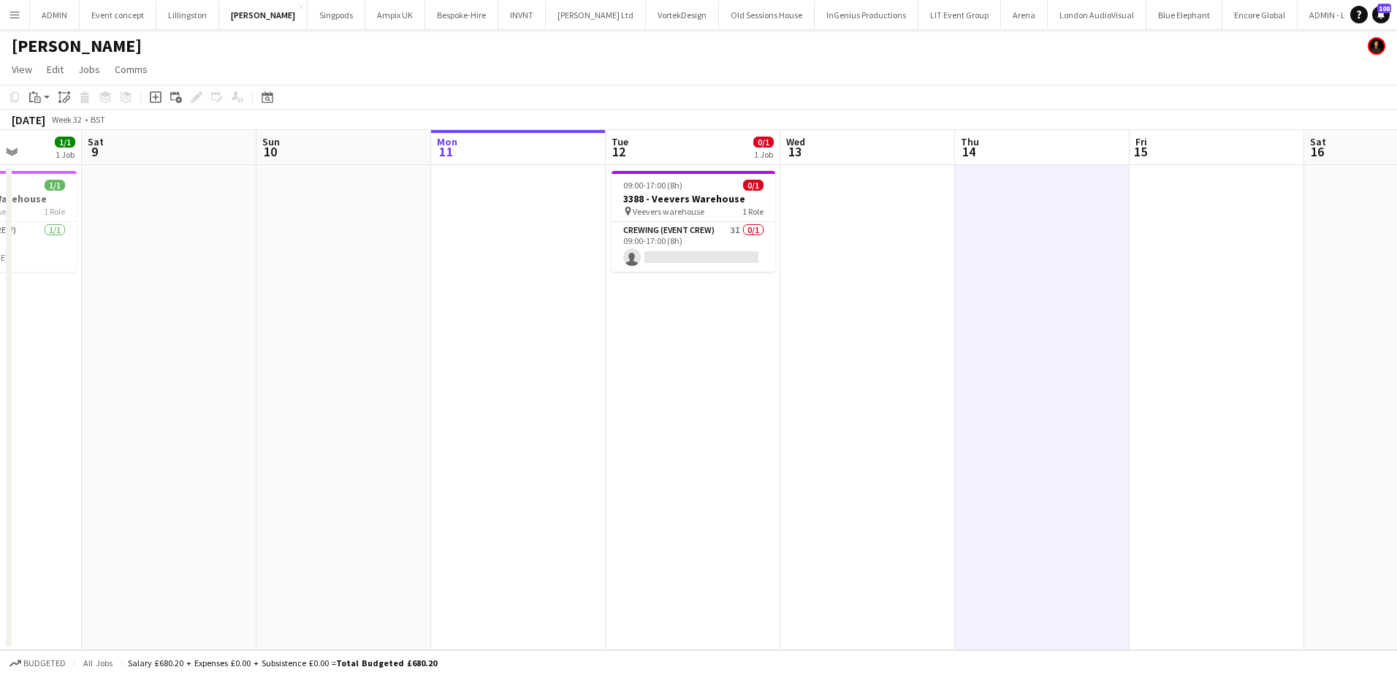
drag, startPoint x: 447, startPoint y: 332, endPoint x: 484, endPoint y: 306, distance: 45.2
click at [484, 308] on app-calendar-viewport "Wed 6 1/1 1 Job Thu 7 1/1 1 Job Fri 8 1/1 1 Job Sat 9 Sun 10 Mon 11 Tue 12 0/1 …" at bounding box center [698, 390] width 1397 height 520
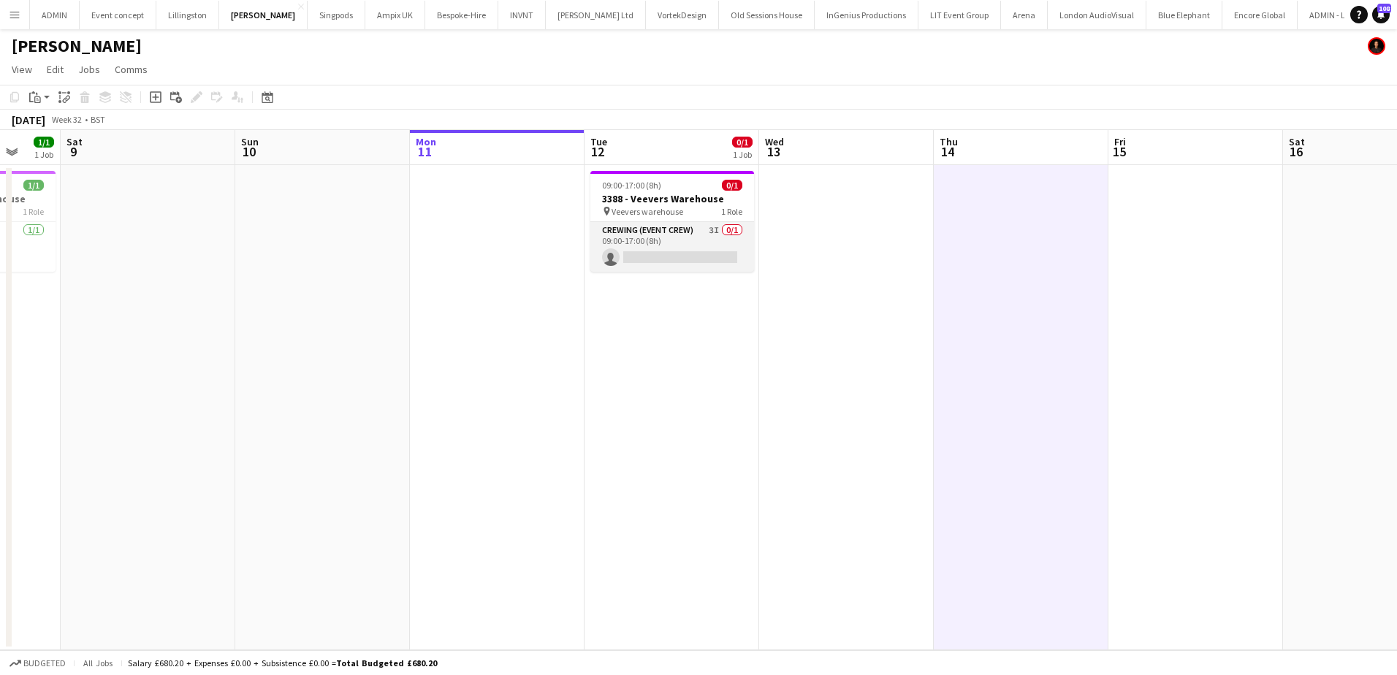
click at [661, 238] on app-card-role "Crewing (Event Crew) 3I 0/1 09:00-17:00 (8h) single-neutral-actions" at bounding box center [672, 247] width 164 height 50
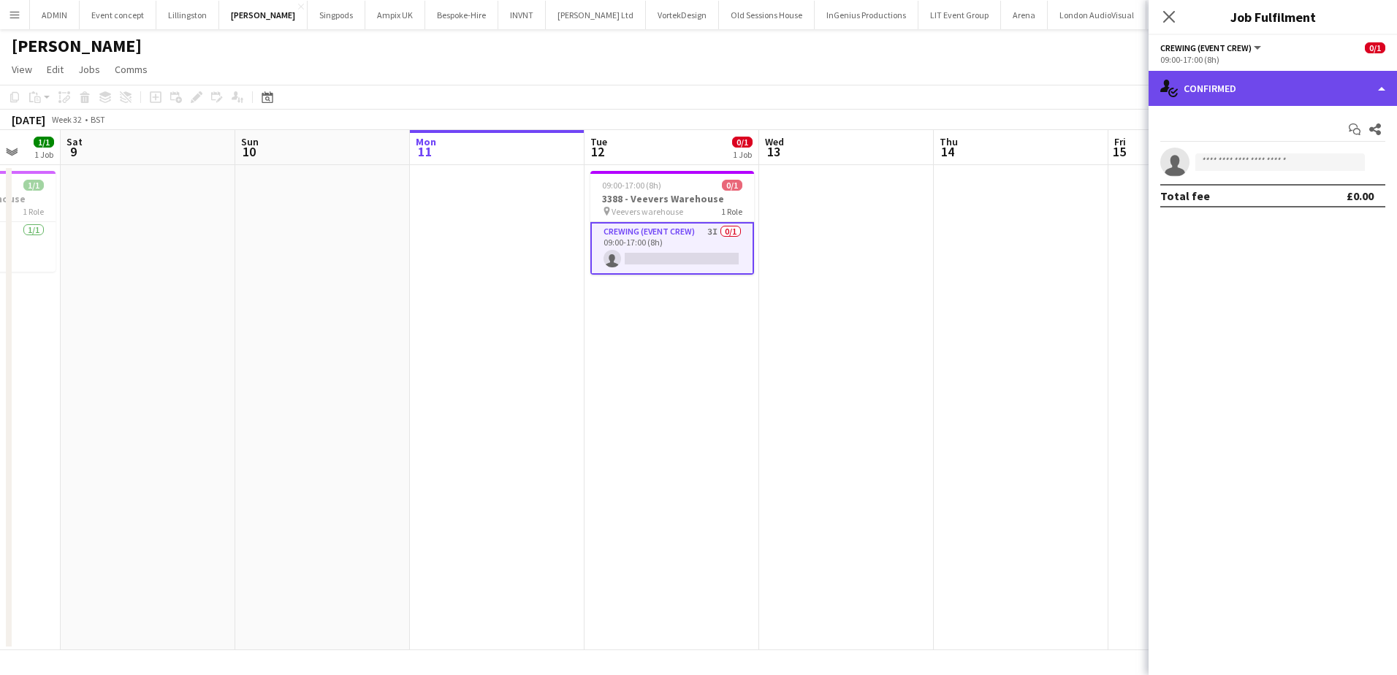
click at [1236, 72] on div "single-neutral-actions-check-2 Confirmed" at bounding box center [1272, 88] width 248 height 35
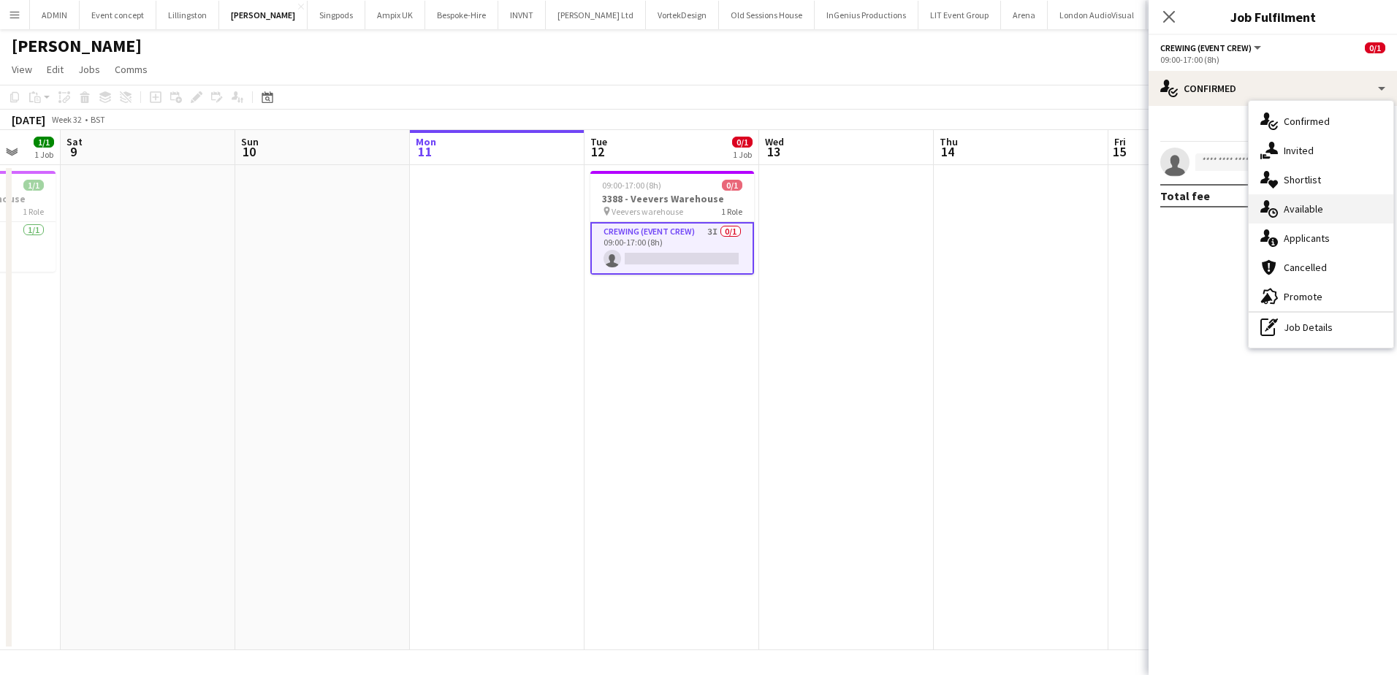
click at [1305, 213] on div "single-neutral-actions-upload Available" at bounding box center [1320, 208] width 145 height 29
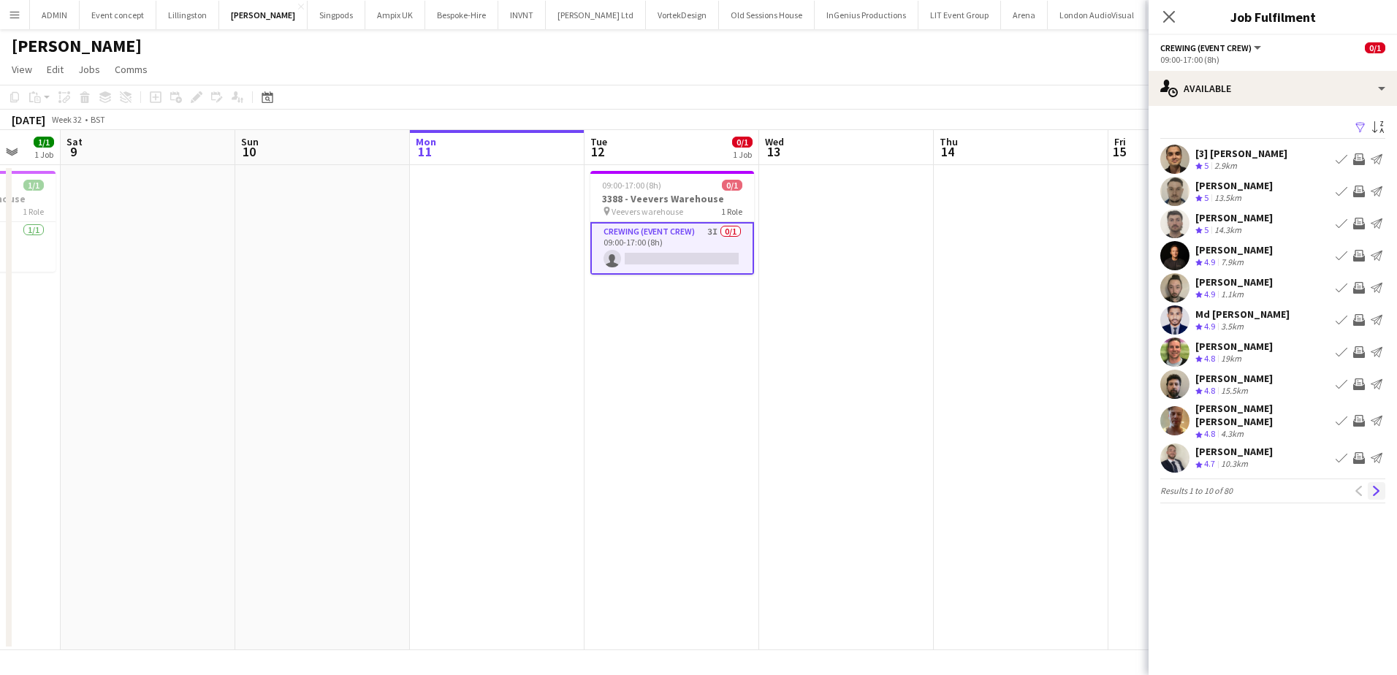
click at [1379, 486] on app-icon "Next" at bounding box center [1376, 491] width 10 height 10
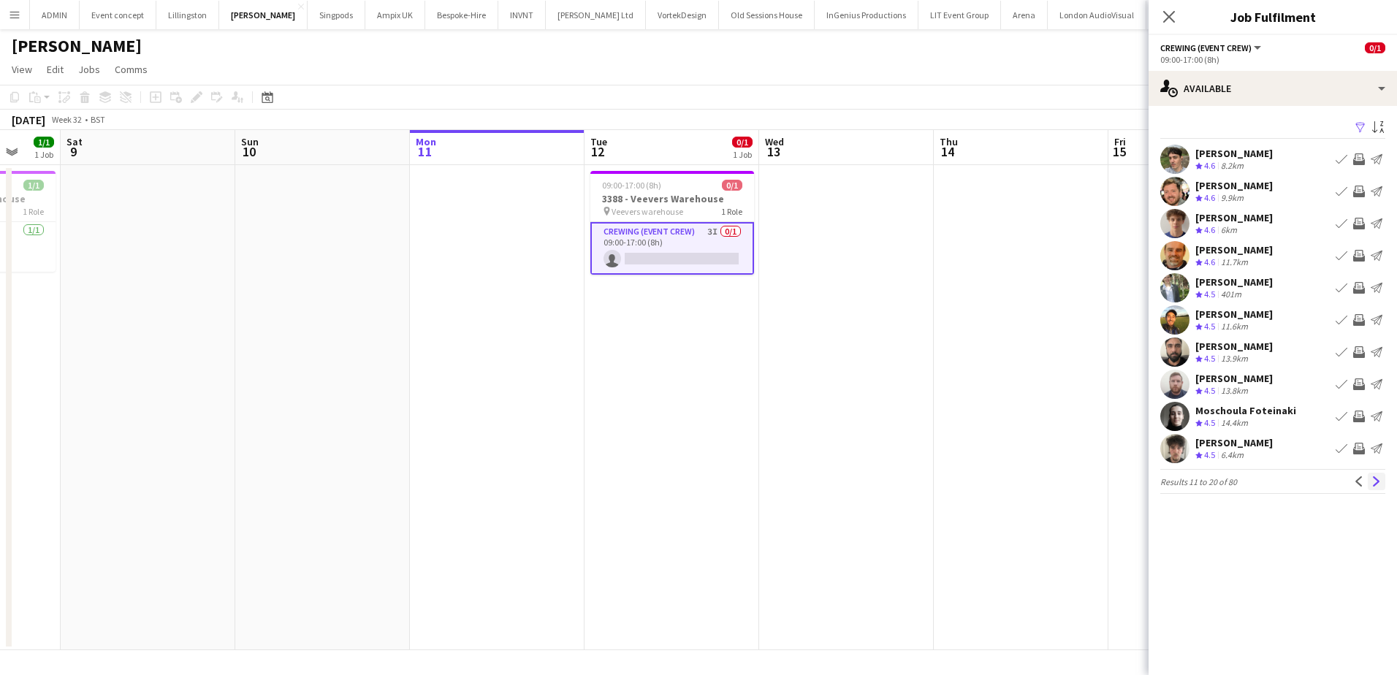
click at [1376, 479] on app-icon "Next" at bounding box center [1376, 481] width 10 height 10
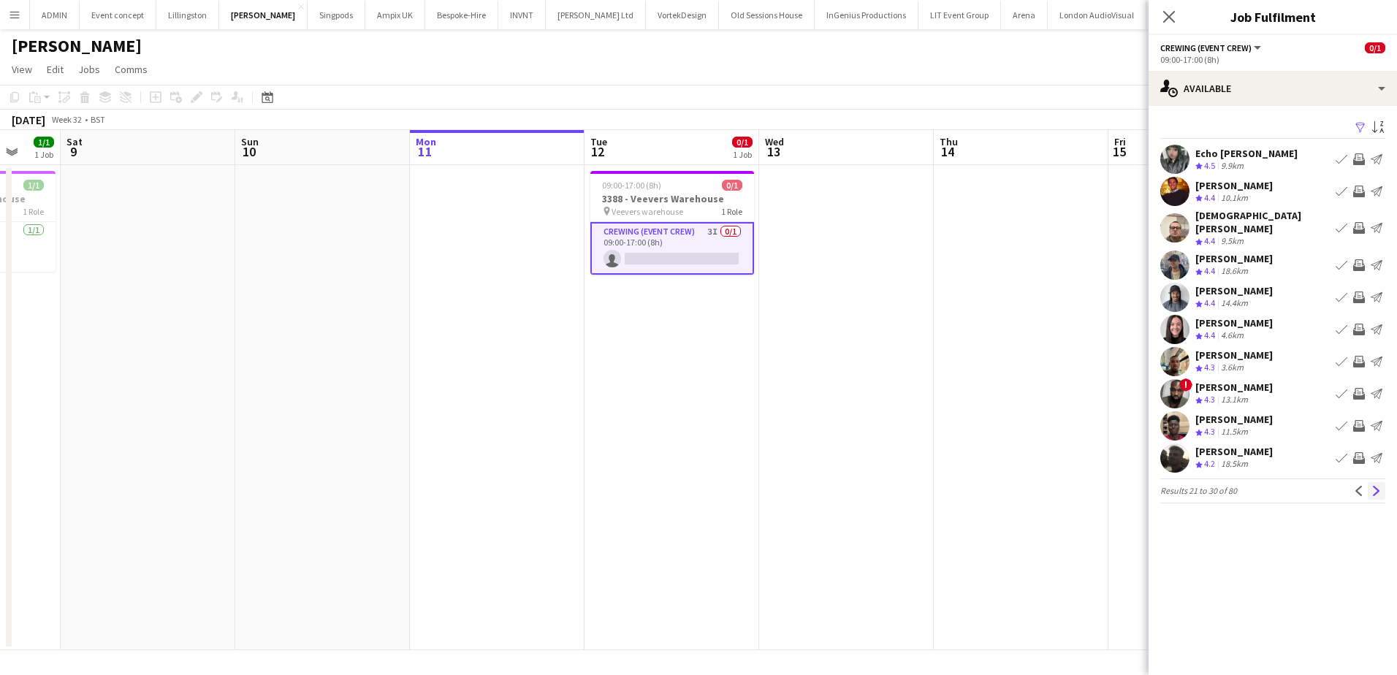
click at [1376, 486] on app-icon "Next" at bounding box center [1376, 491] width 10 height 10
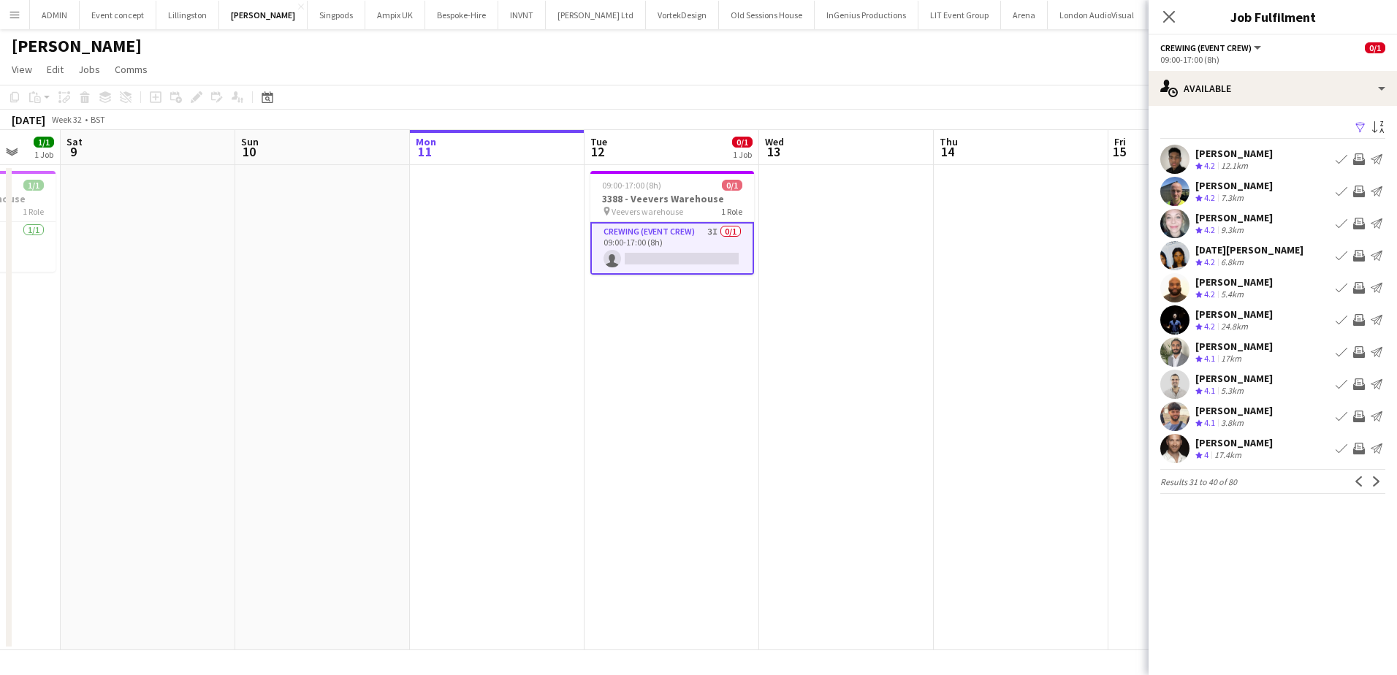
click at [1359, 158] on app-icon "Invite crew" at bounding box center [1359, 159] width 12 height 12
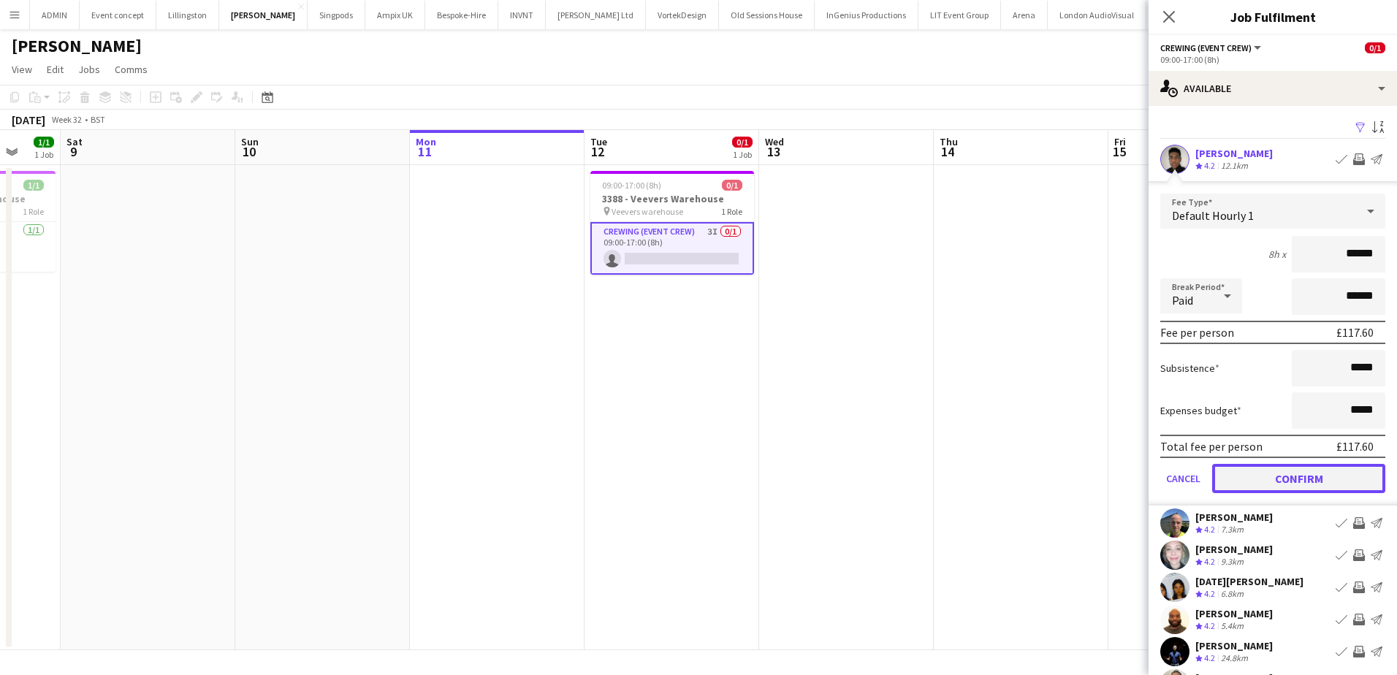
click at [1246, 469] on button "Confirm" at bounding box center [1298, 478] width 173 height 29
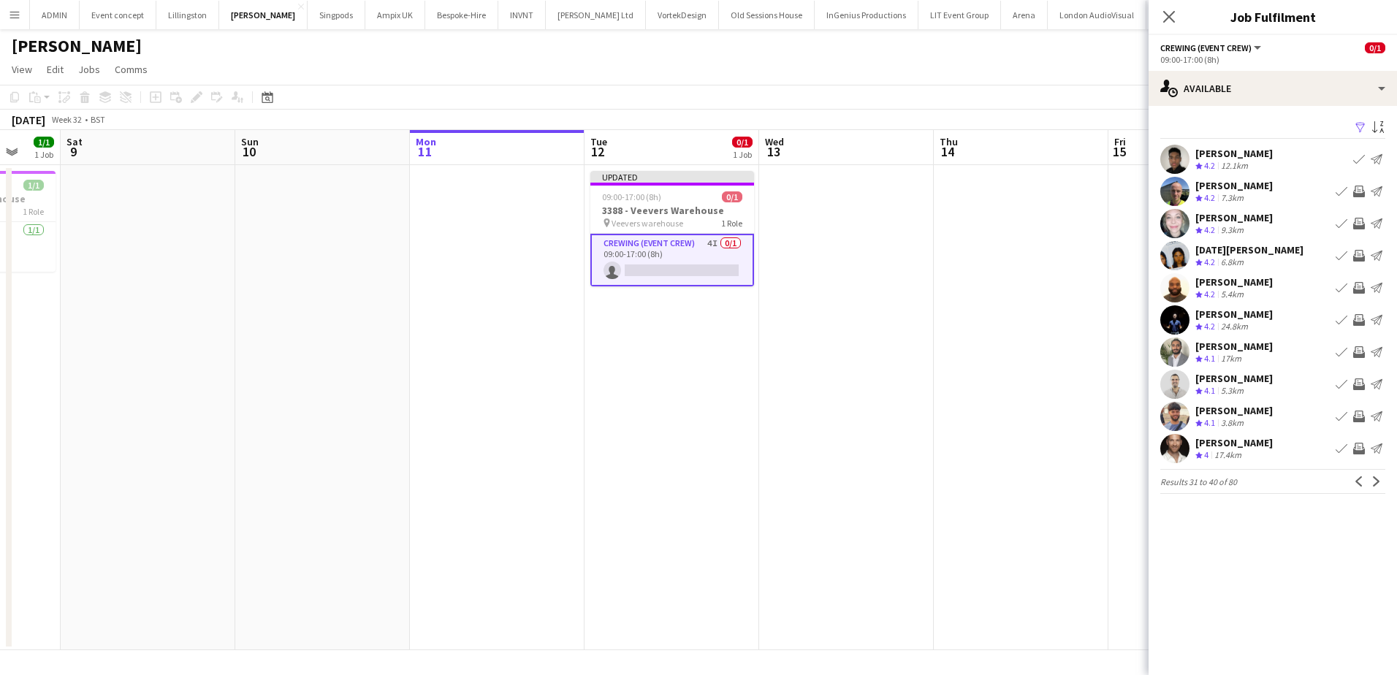
click at [1379, 490] on button "Next" at bounding box center [1377, 482] width 18 height 18
click at [1376, 484] on app-icon "Next" at bounding box center [1376, 481] width 10 height 10
click at [1110, 400] on app-date-cell at bounding box center [1194, 407] width 175 height 485
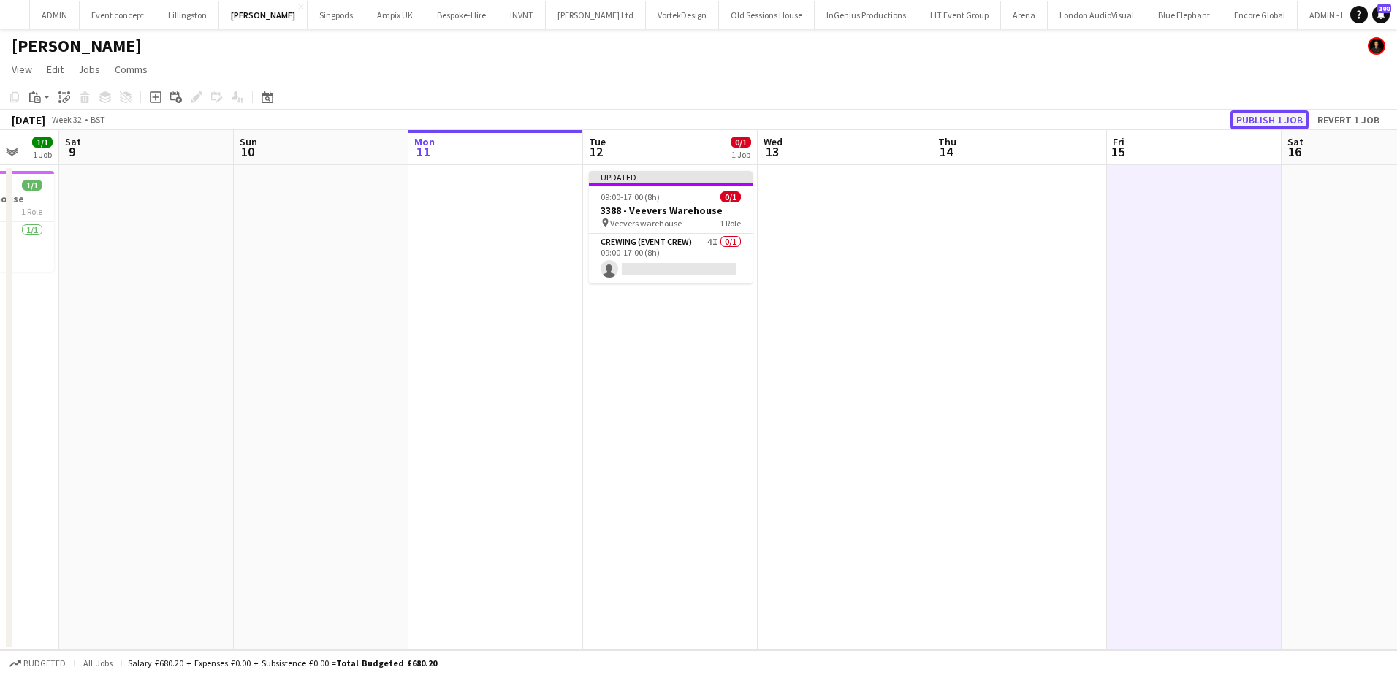
click at [1273, 118] on button "Publish 1 job" at bounding box center [1269, 119] width 78 height 19
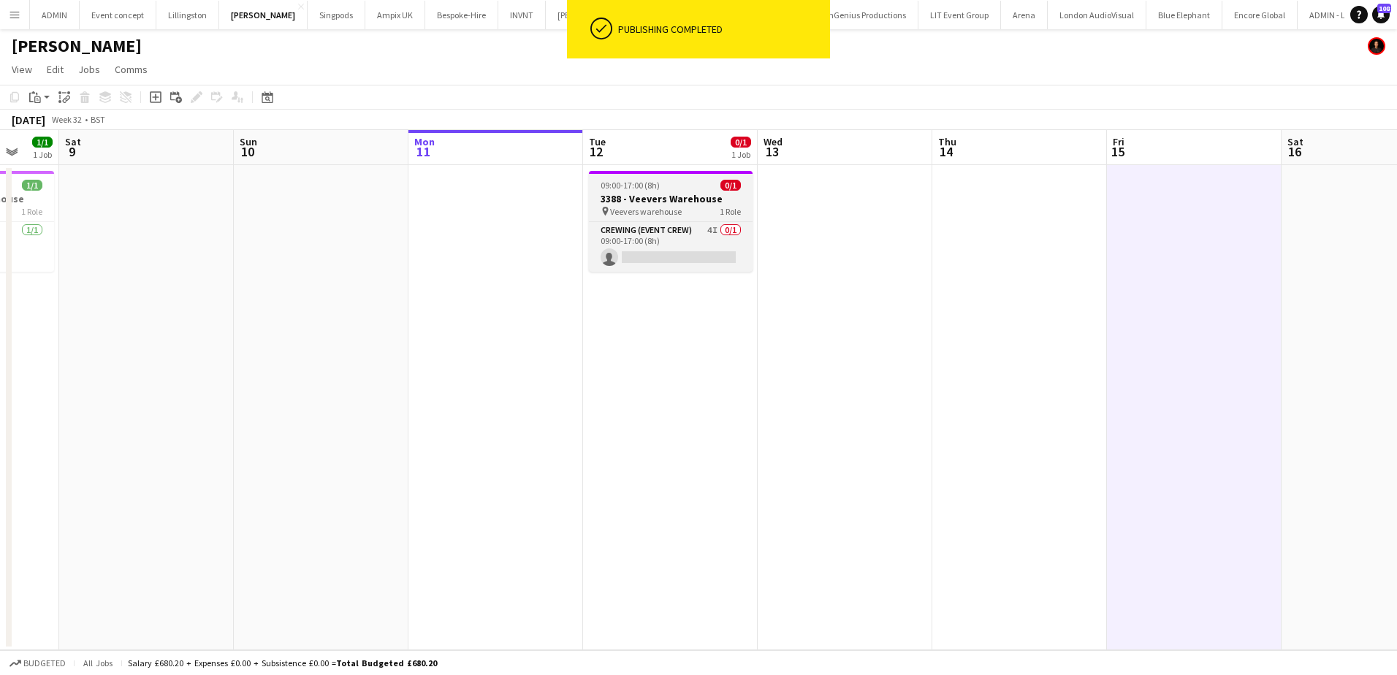
click at [671, 176] on app-job-card "09:00-17:00 (8h) 0/1 3388 - Veevers Warehouse pin Veevers warehouse 1 Role Crew…" at bounding box center [671, 221] width 164 height 101
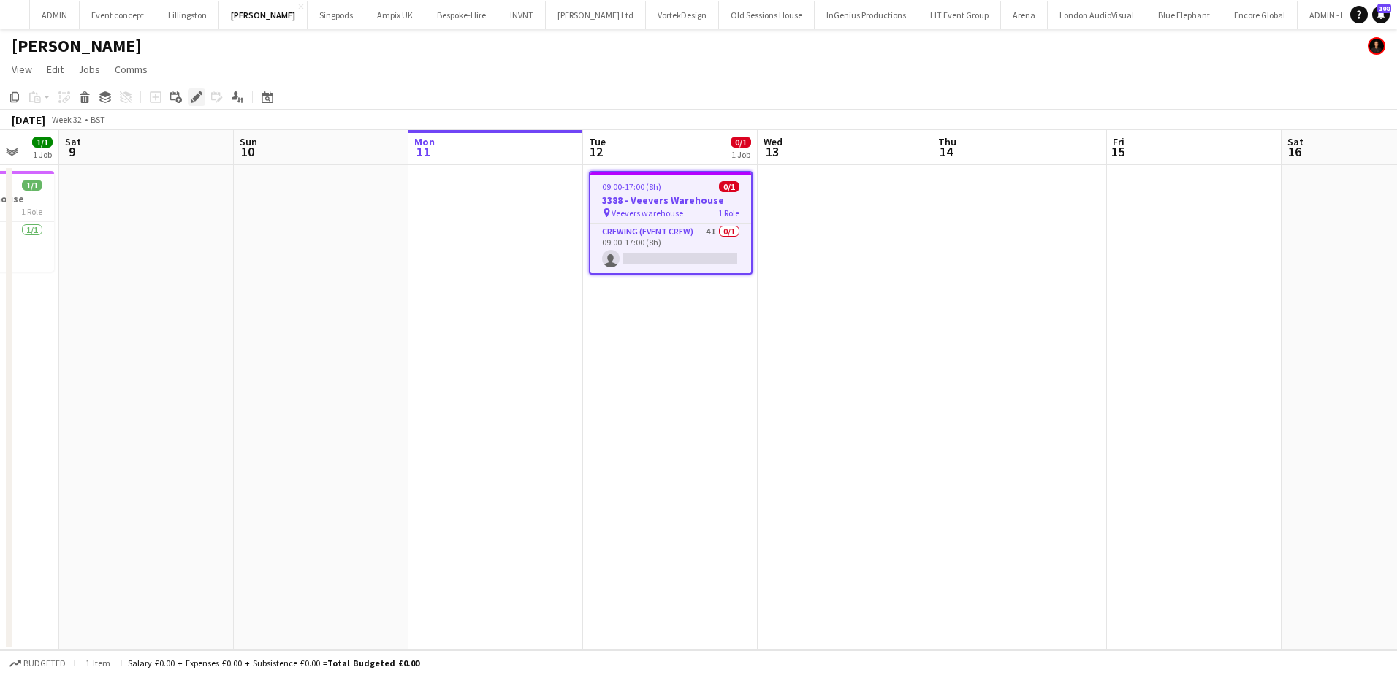
click at [200, 99] on icon "Edit" at bounding box center [197, 97] width 12 height 12
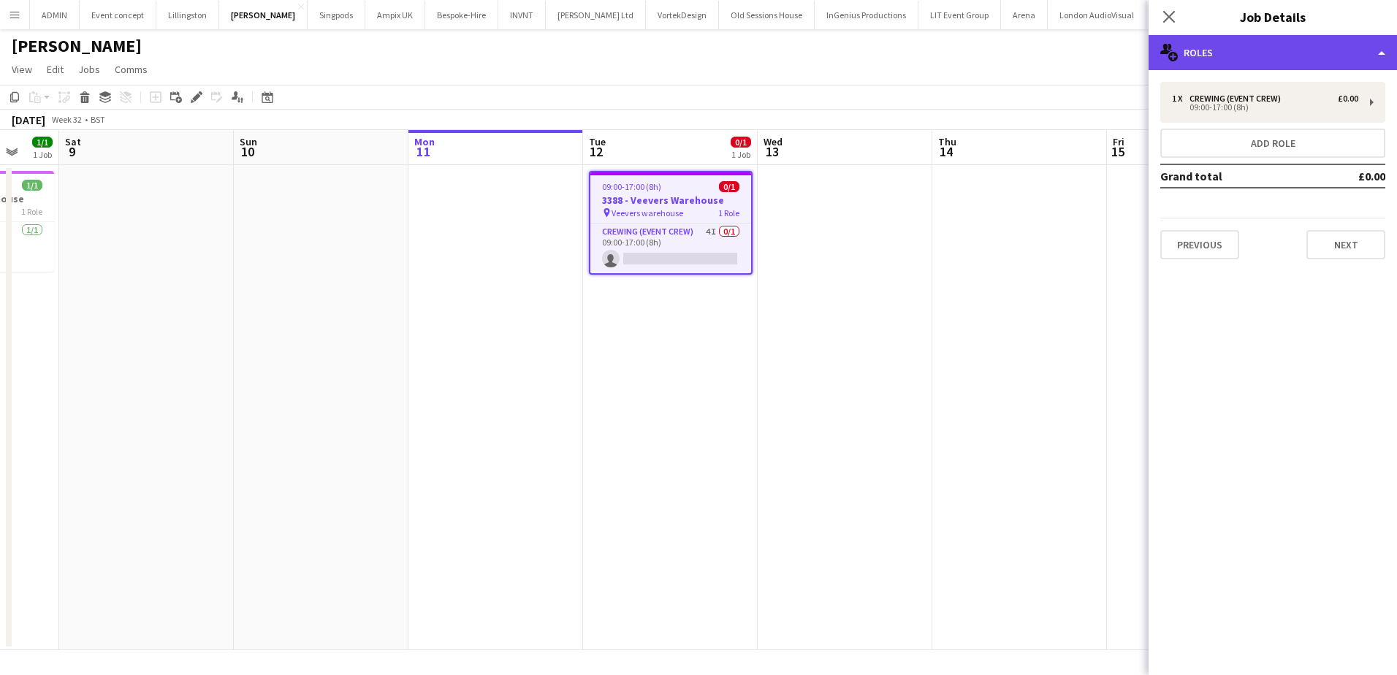
click at [1368, 50] on div "multiple-users-add Roles" at bounding box center [1272, 52] width 248 height 35
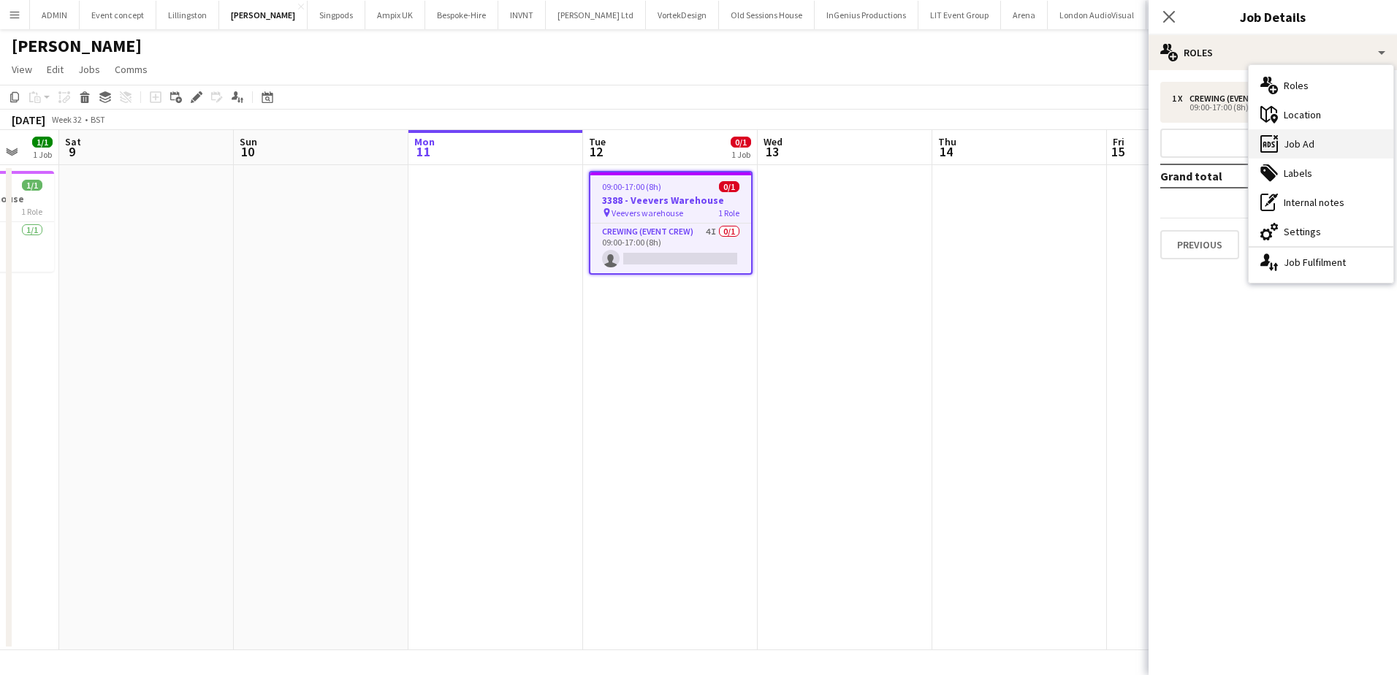
click at [1320, 135] on div "ads-window Job Ad" at bounding box center [1320, 143] width 145 height 29
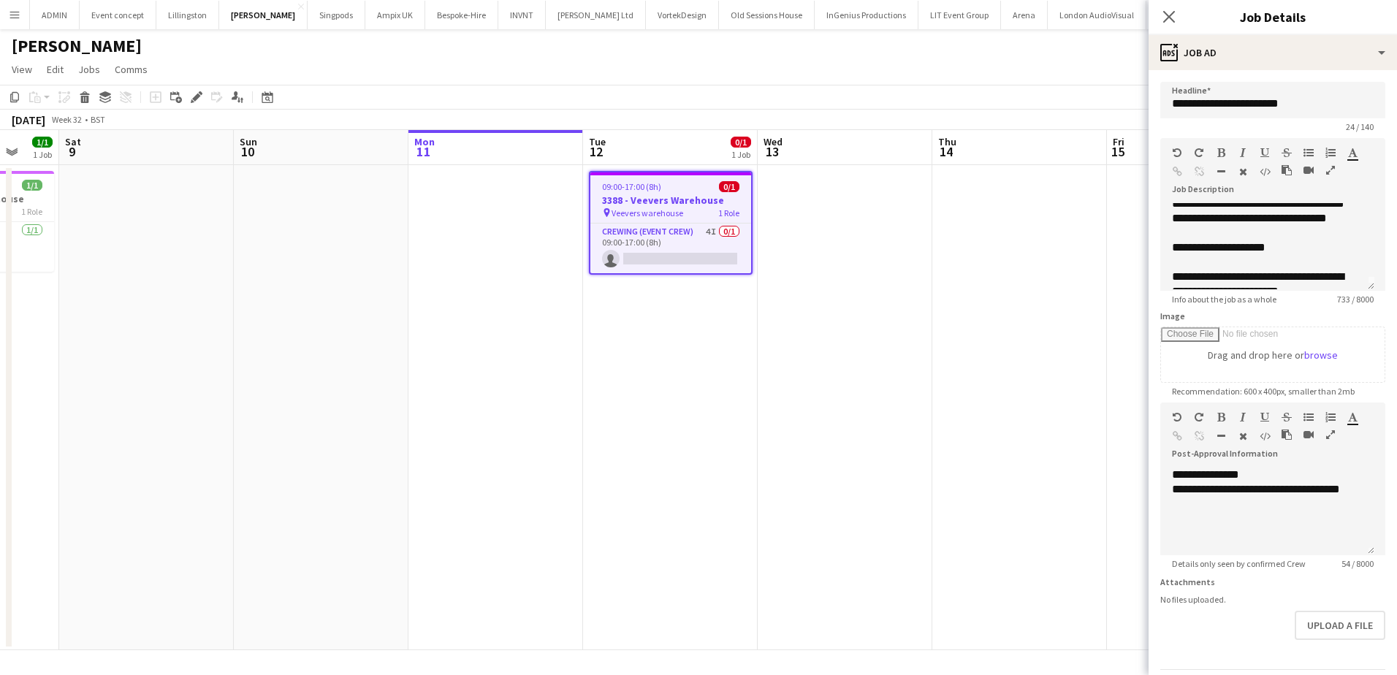
scroll to position [0, 0]
click at [858, 251] on app-date-cell at bounding box center [845, 407] width 175 height 485
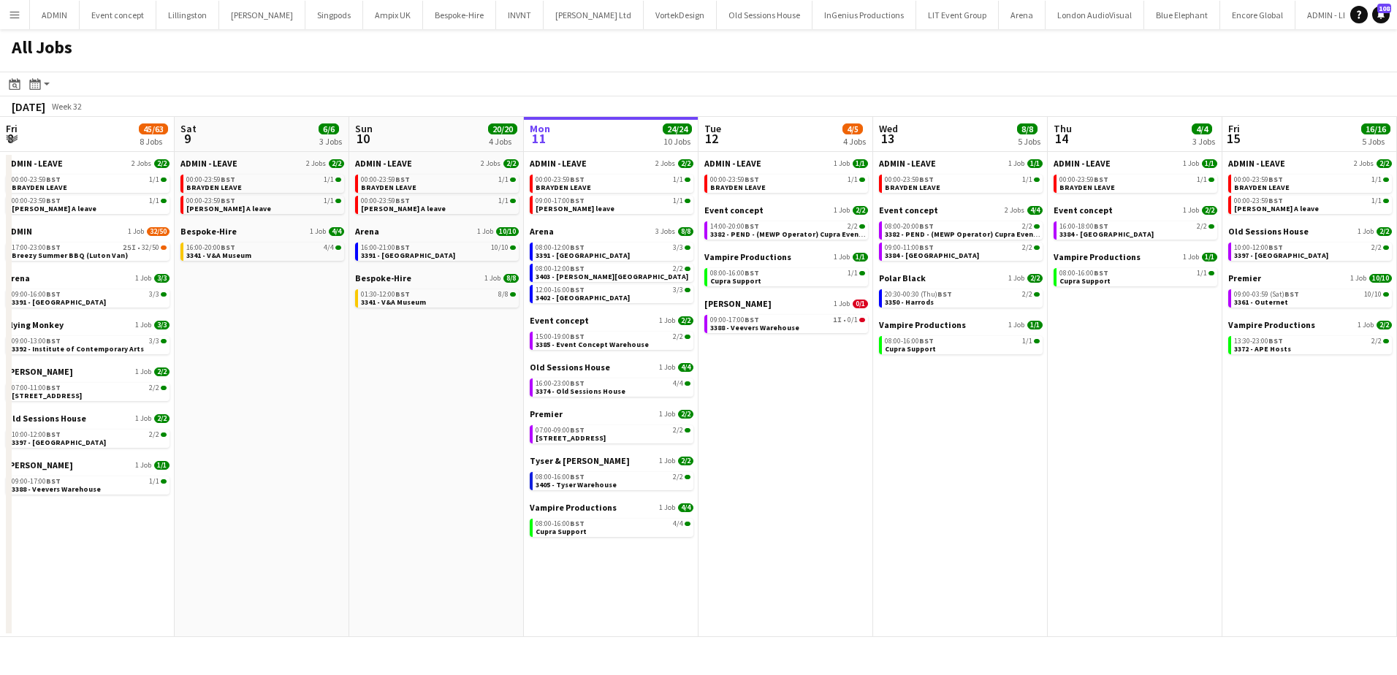
scroll to position [0, 349]
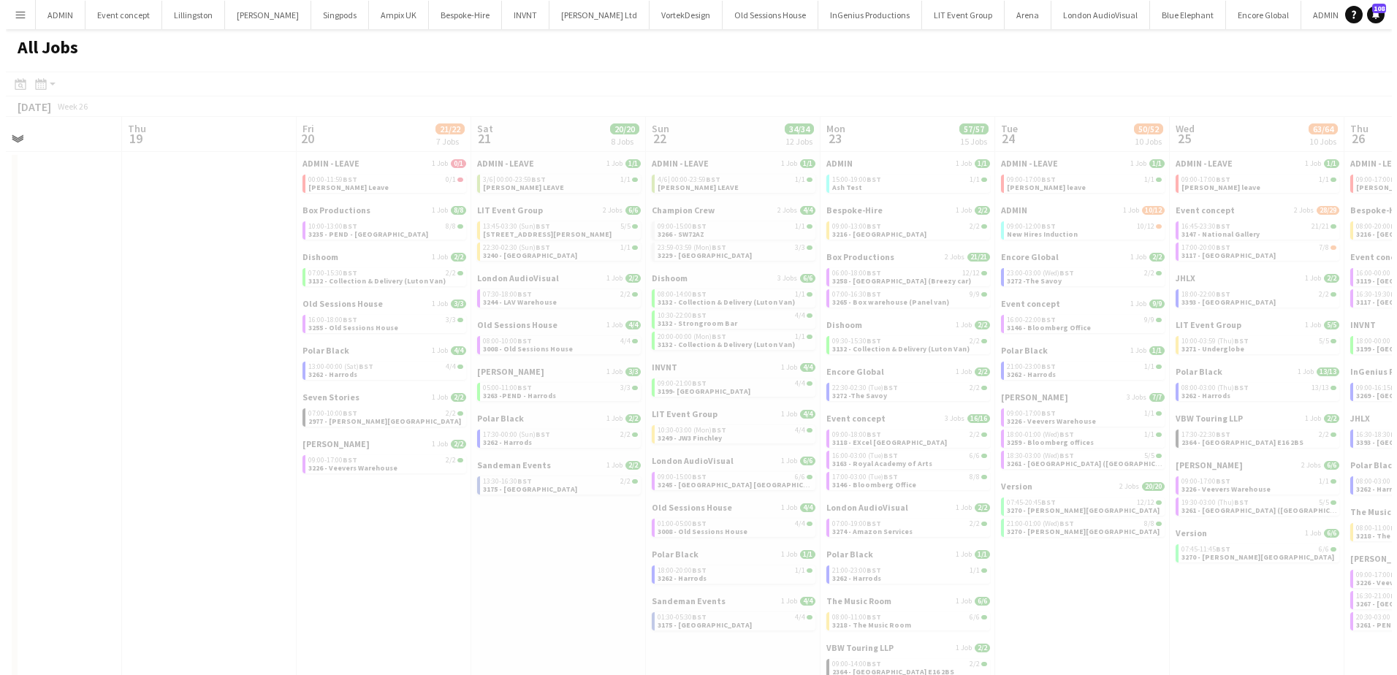
scroll to position [0, 354]
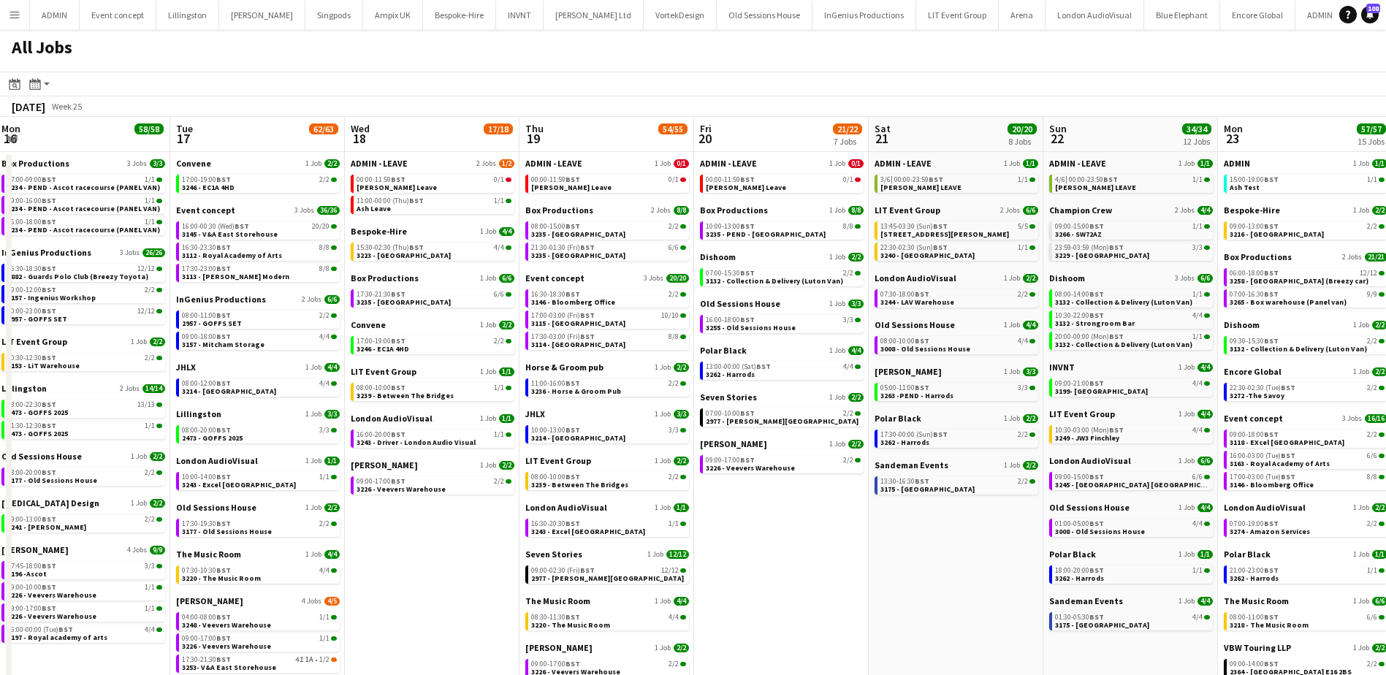
click at [11, 15] on app-icon "Menu" at bounding box center [15, 15] width 12 height 12
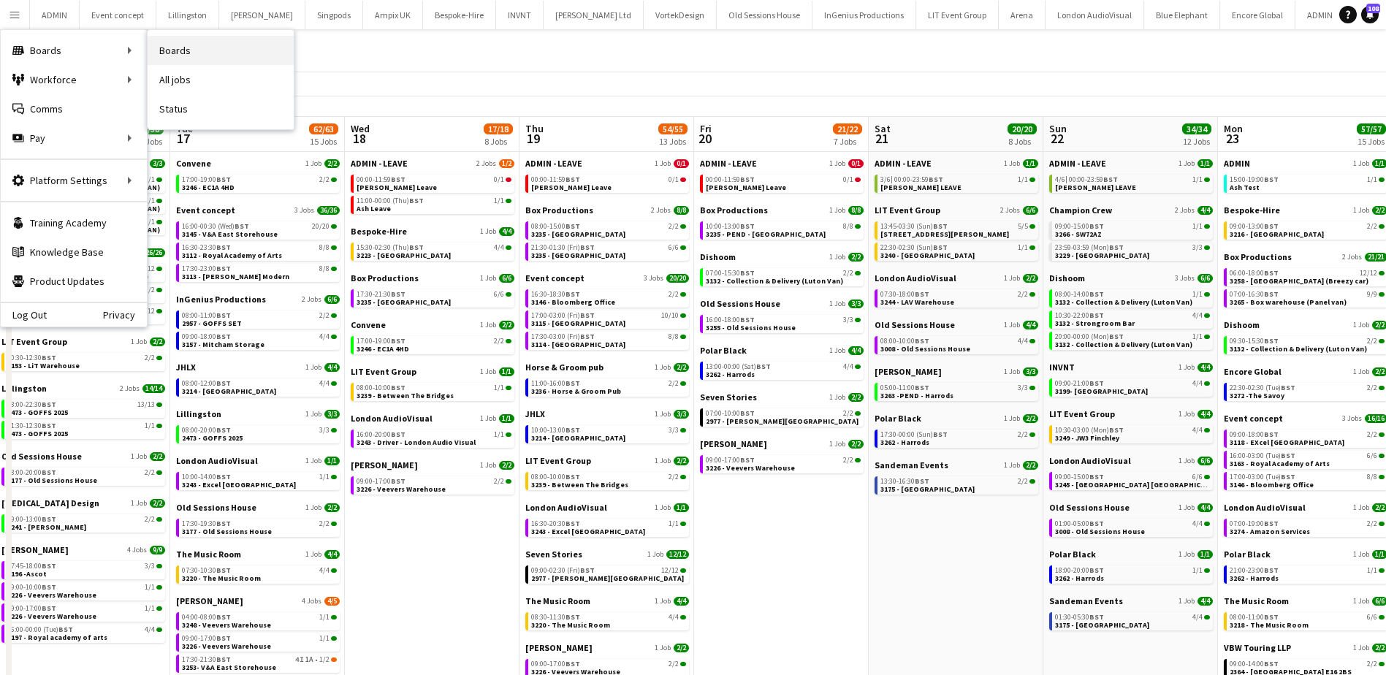
click at [155, 48] on link "Boards" at bounding box center [221, 50] width 146 height 29
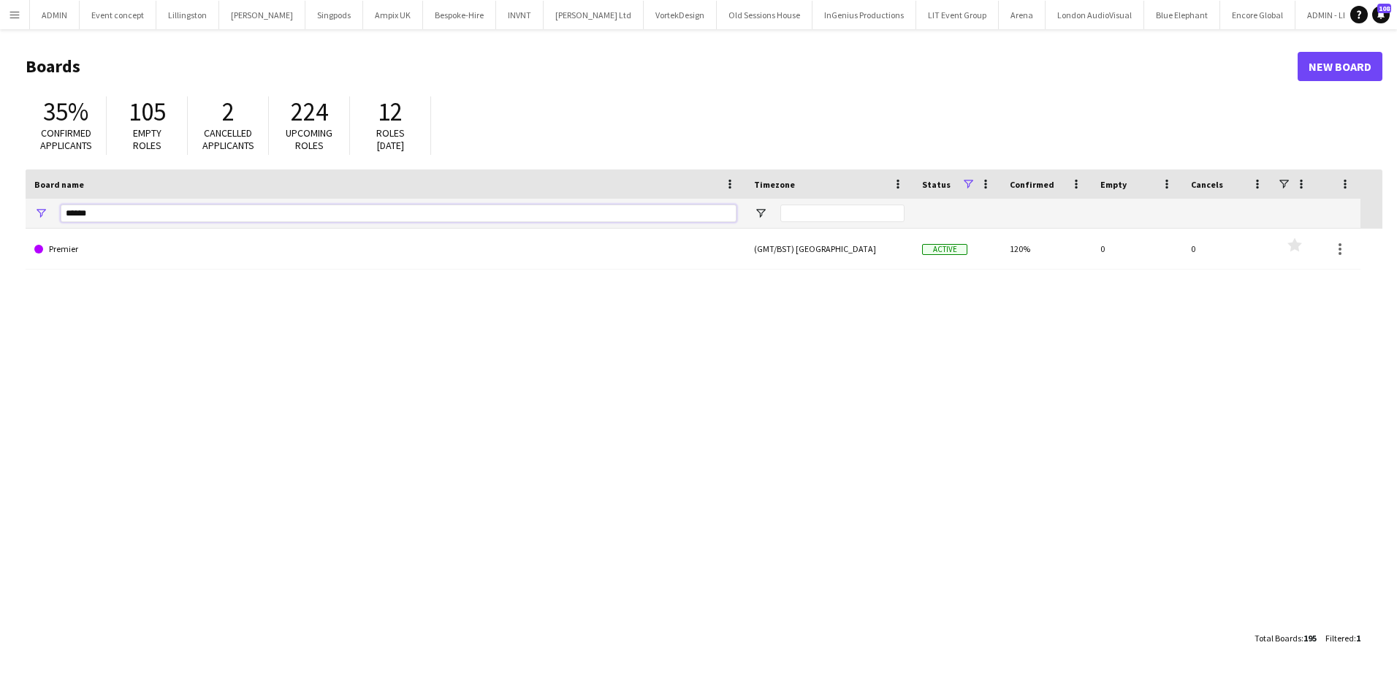
drag, startPoint x: 104, startPoint y: 216, endPoint x: 54, endPoint y: 218, distance: 50.5
click at [54, 218] on div "******" at bounding box center [386, 213] width 720 height 29
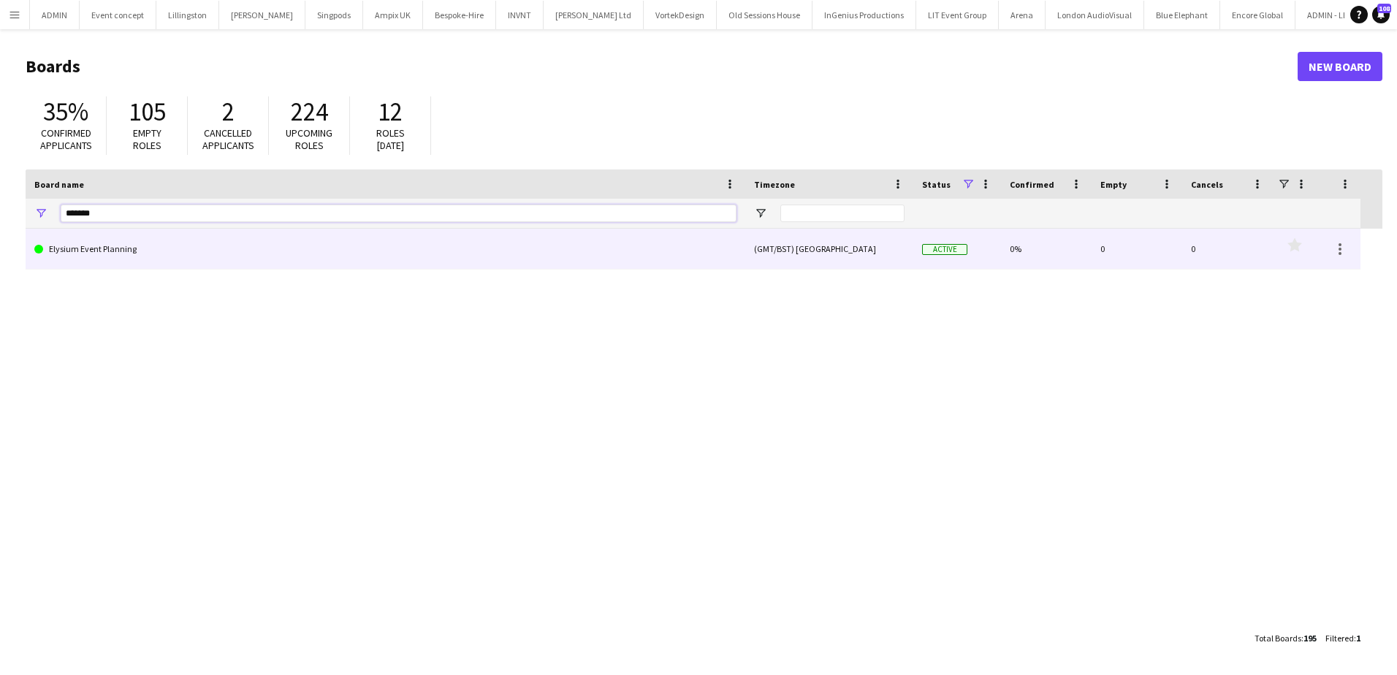
type input "*******"
click at [58, 237] on link "Elysium Event Planning" at bounding box center [385, 249] width 702 height 41
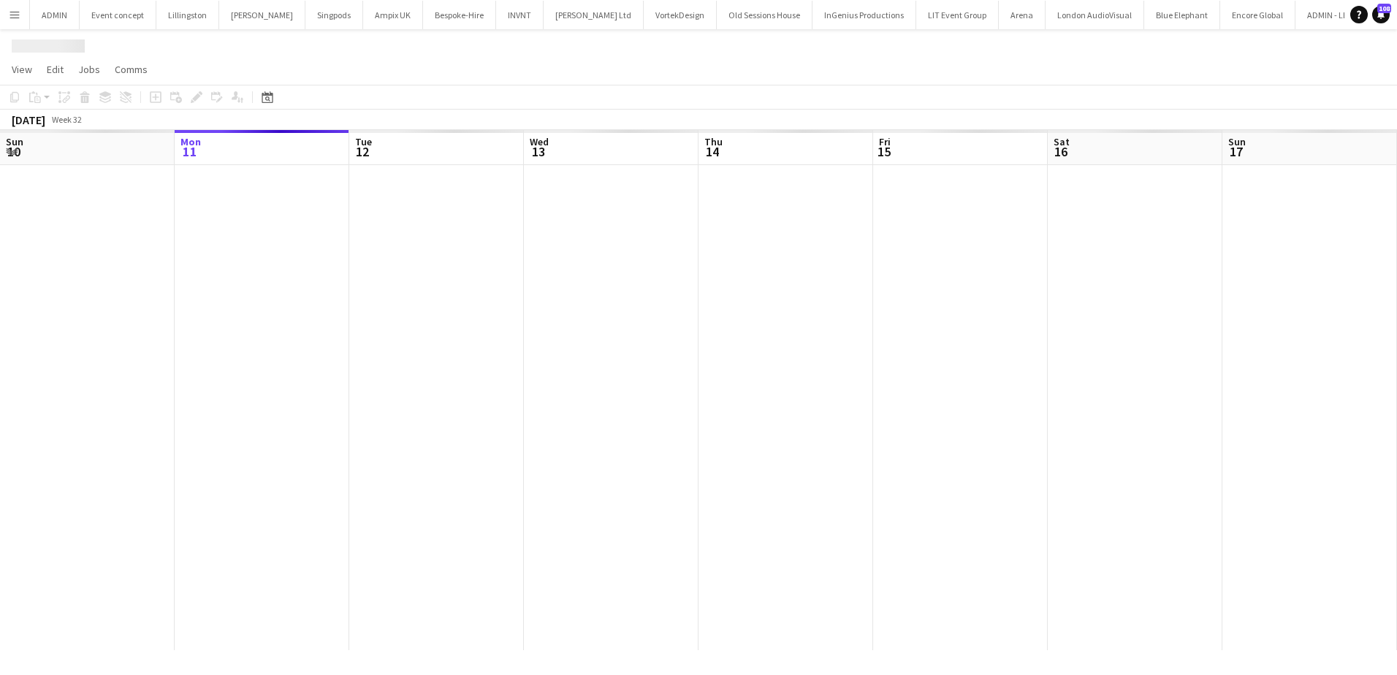
scroll to position [0, 3153]
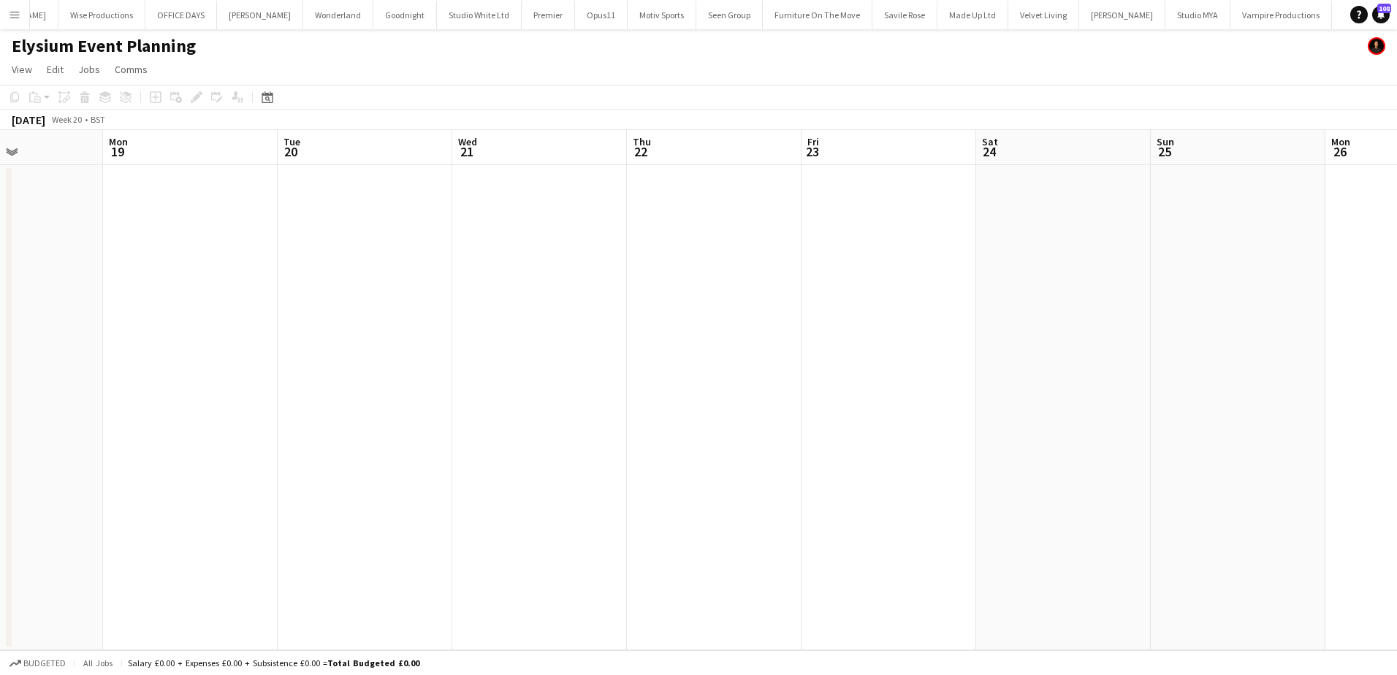
drag, startPoint x: 394, startPoint y: 328, endPoint x: 1205, endPoint y: 327, distance: 810.2
click at [1207, 327] on app-calendar-viewport "Fri 16 2/2 1 Job Sat 17 Sun 18 Mon 19 Tue 20 Wed 21 Thu 22 Fri 23 Sat 24 Sun 25…" at bounding box center [698, 390] width 1397 height 520
